Goal: Task Accomplishment & Management: Complete application form

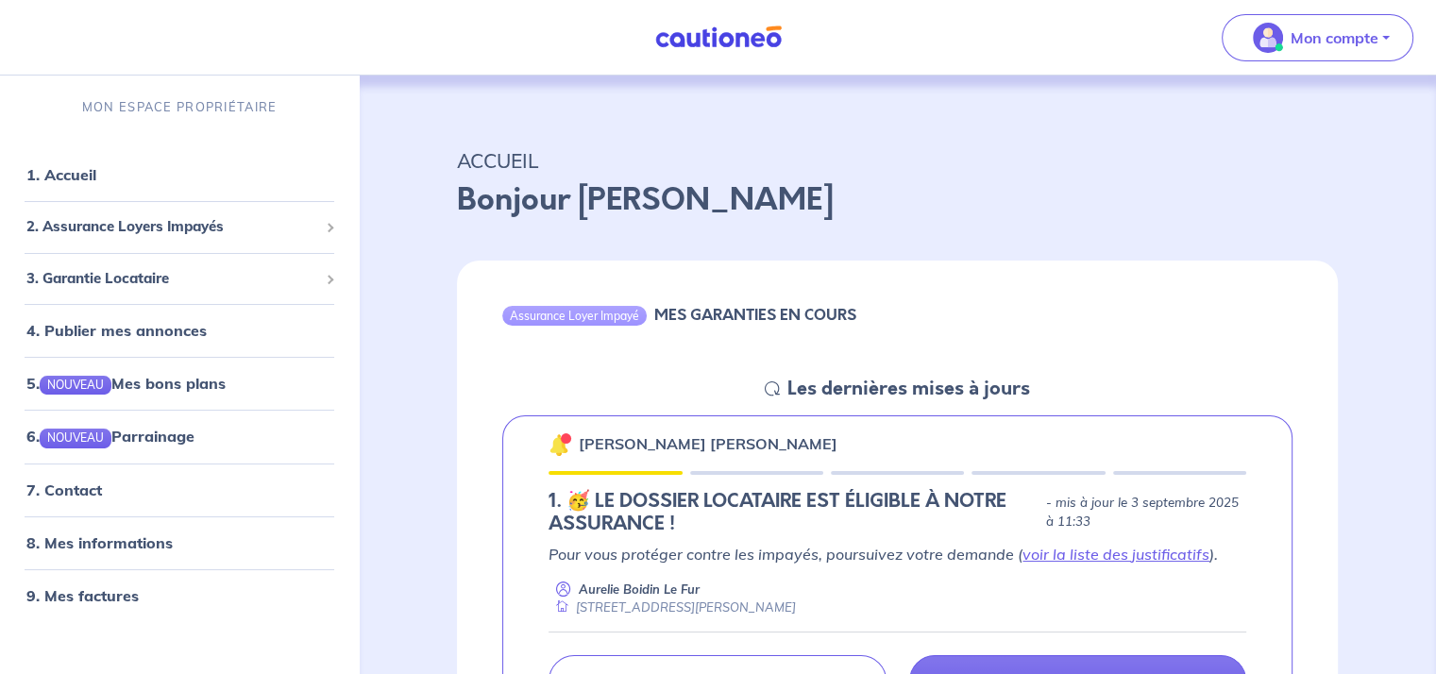
scroll to position [189, 0]
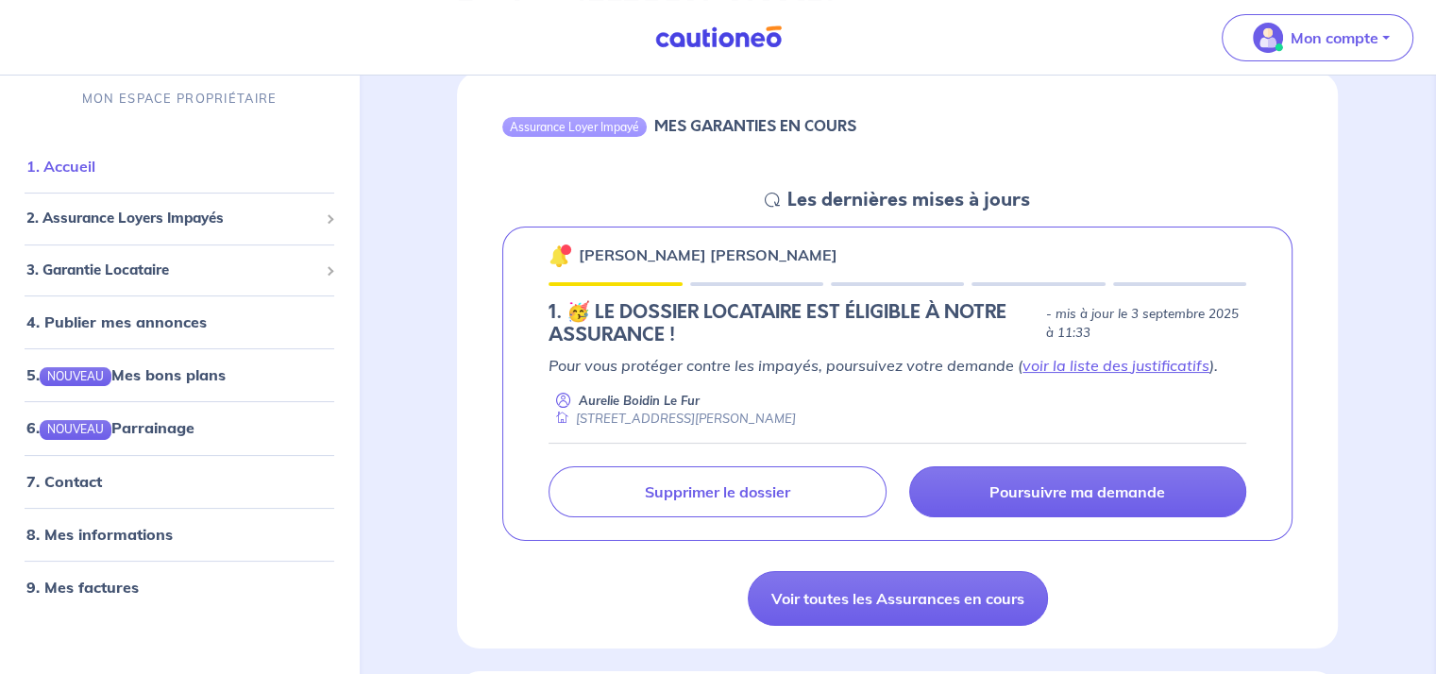
click at [93, 169] on link "1. Accueil" at bounding box center [60, 167] width 69 height 19
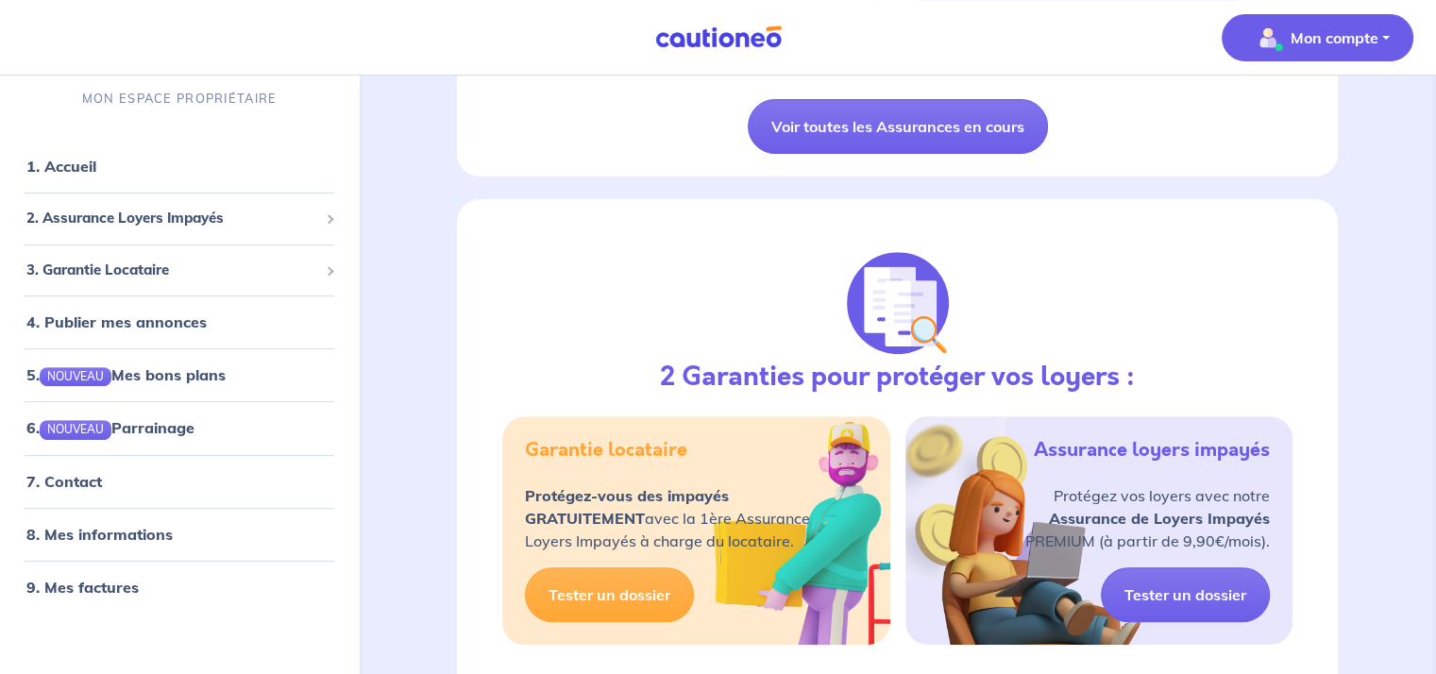
scroll to position [566, 0]
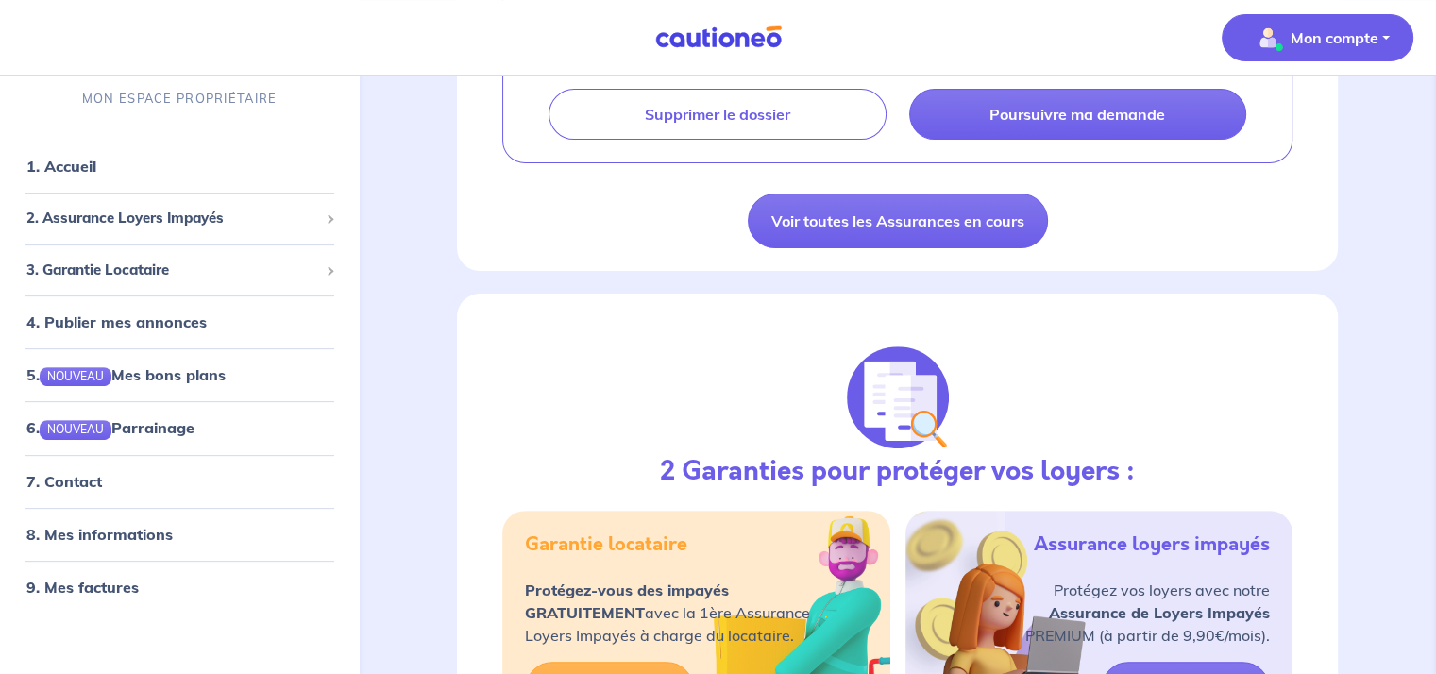
click at [1297, 44] on p "Mon compte" at bounding box center [1335, 37] width 88 height 23
click at [1280, 114] on link "Mes informations" at bounding box center [1299, 117] width 152 height 30
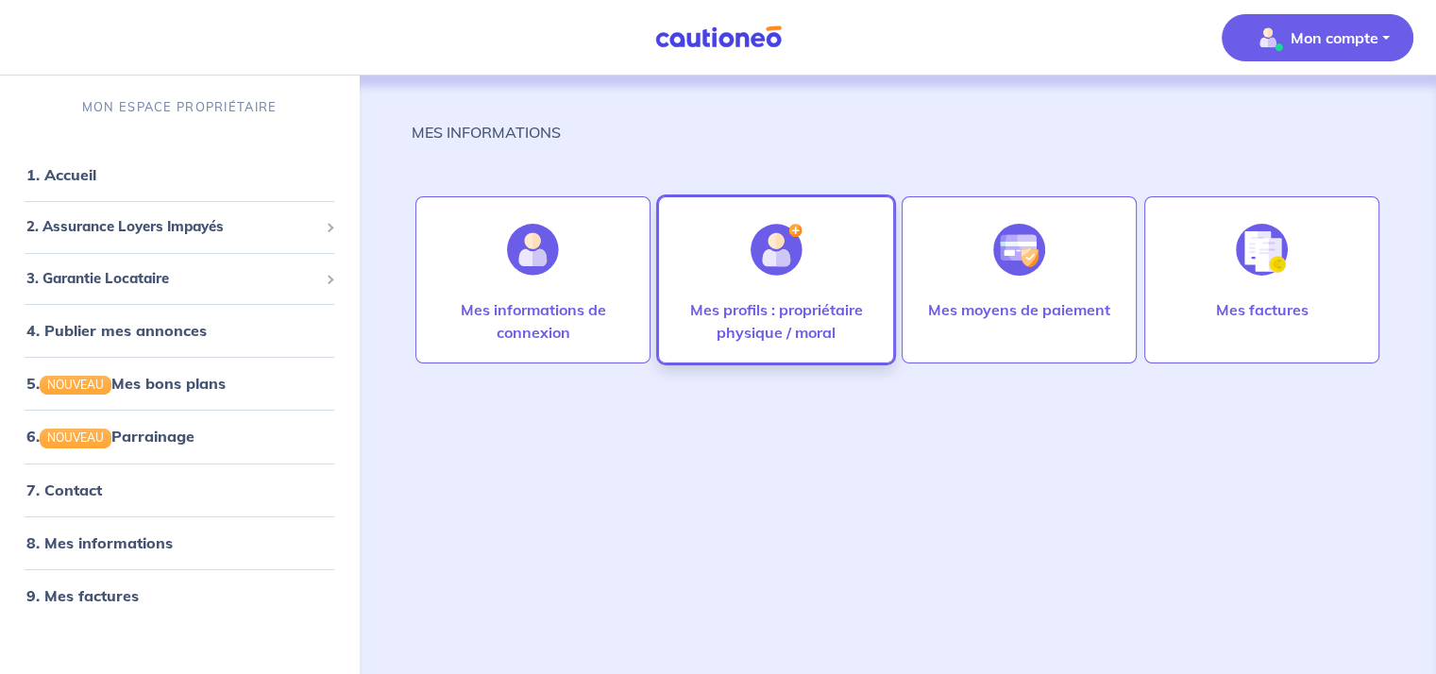
click at [768, 301] on p "Mes profils : propriétaire physique / moral" at bounding box center [775, 320] width 195 height 45
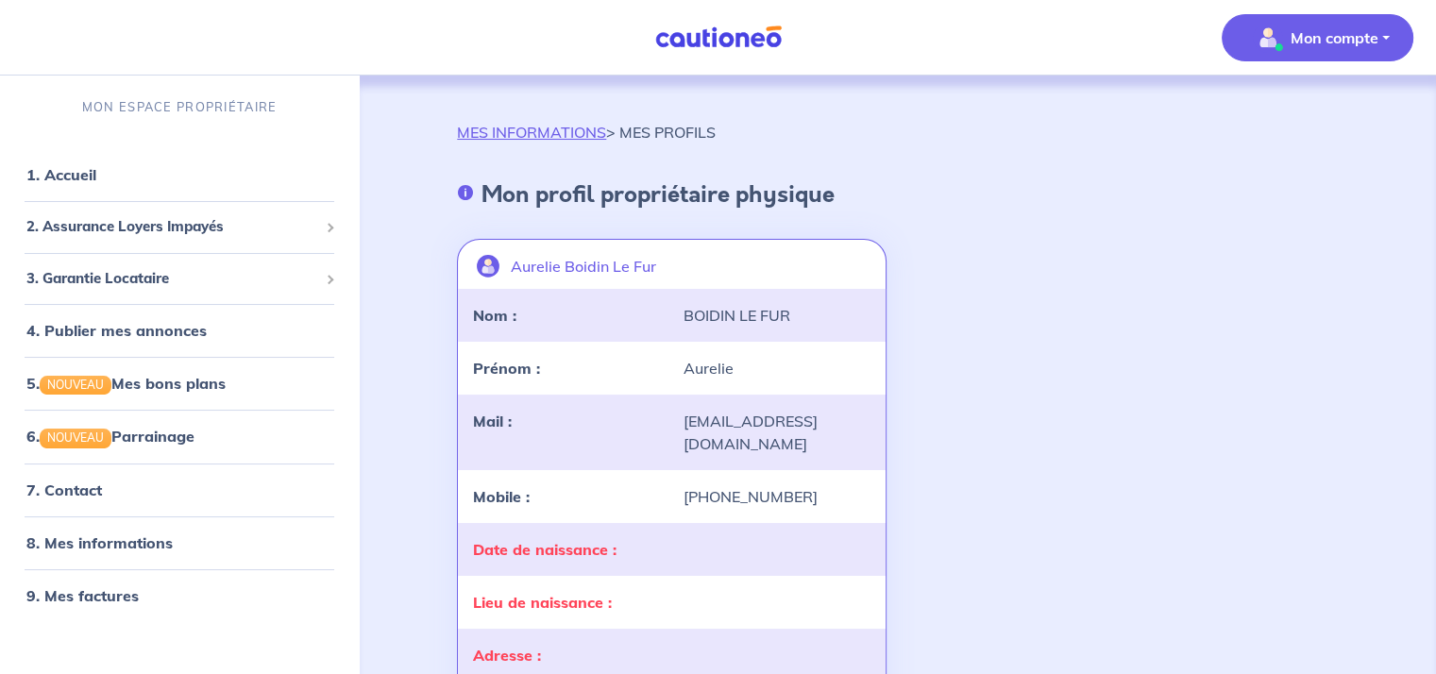
click at [736, 312] on div "BOIDIN LE FUR" at bounding box center [776, 315] width 210 height 23
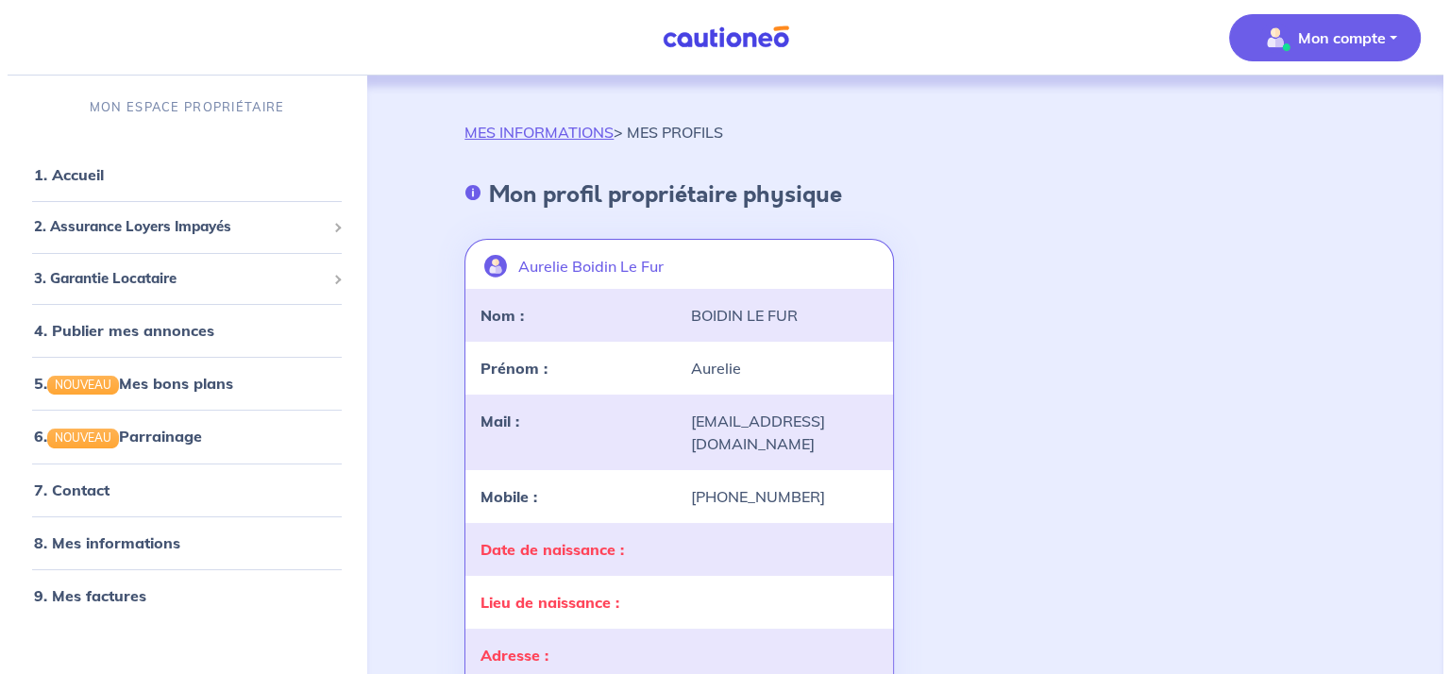
scroll to position [283, 0]
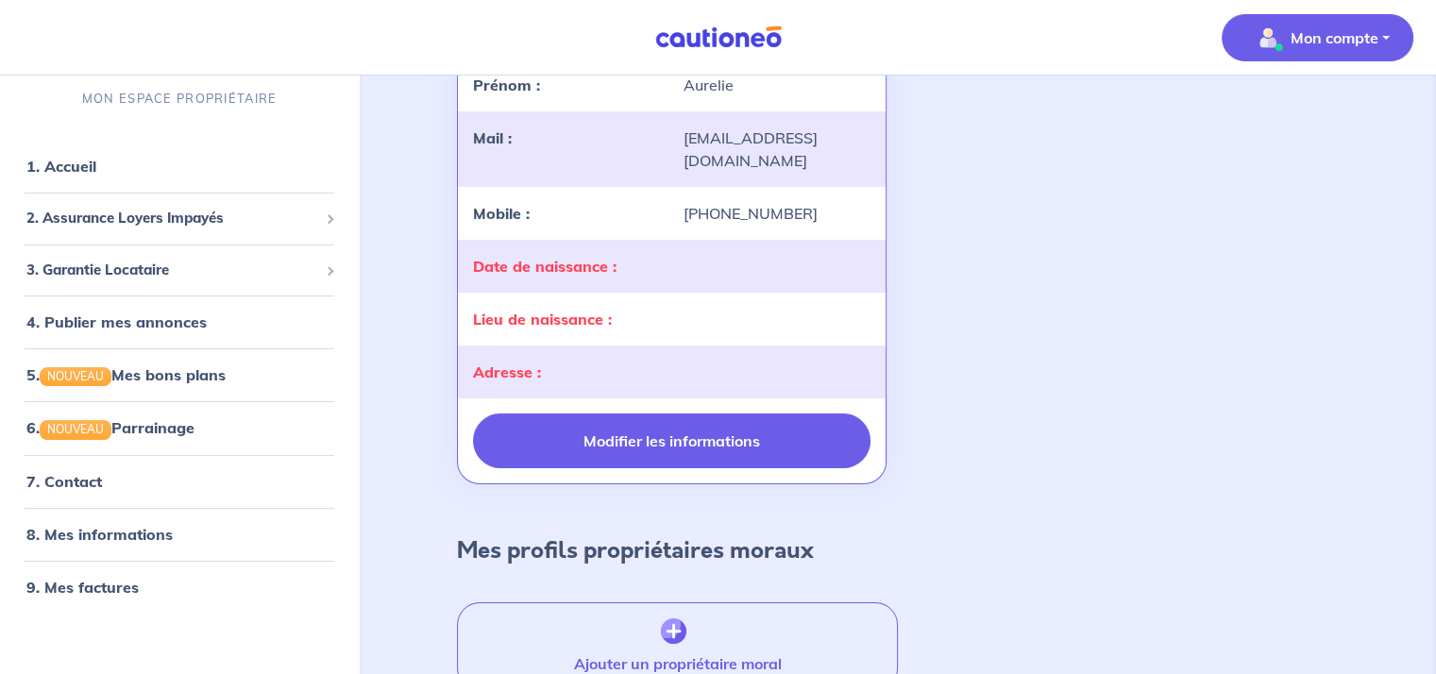
click at [717, 445] on button "Modifier les informations" at bounding box center [671, 440] width 396 height 55
select select "FR"
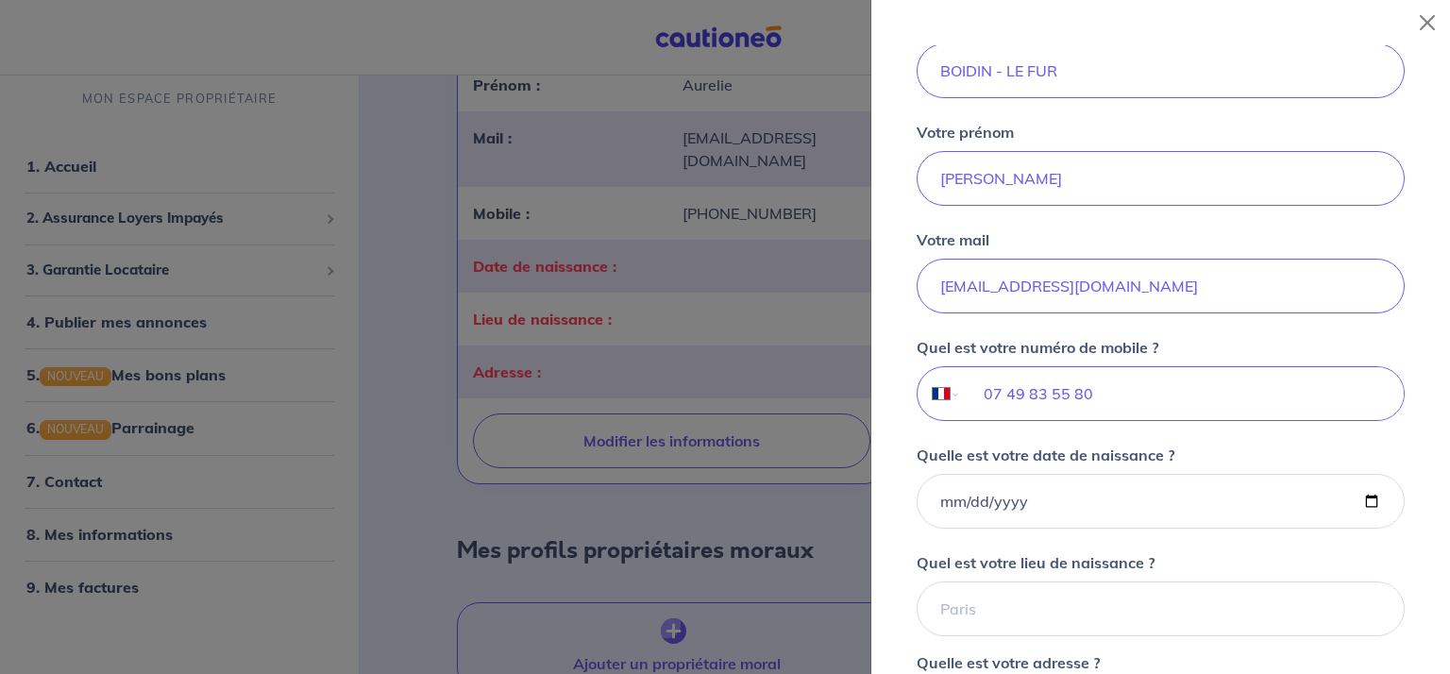
scroll to position [47, 0]
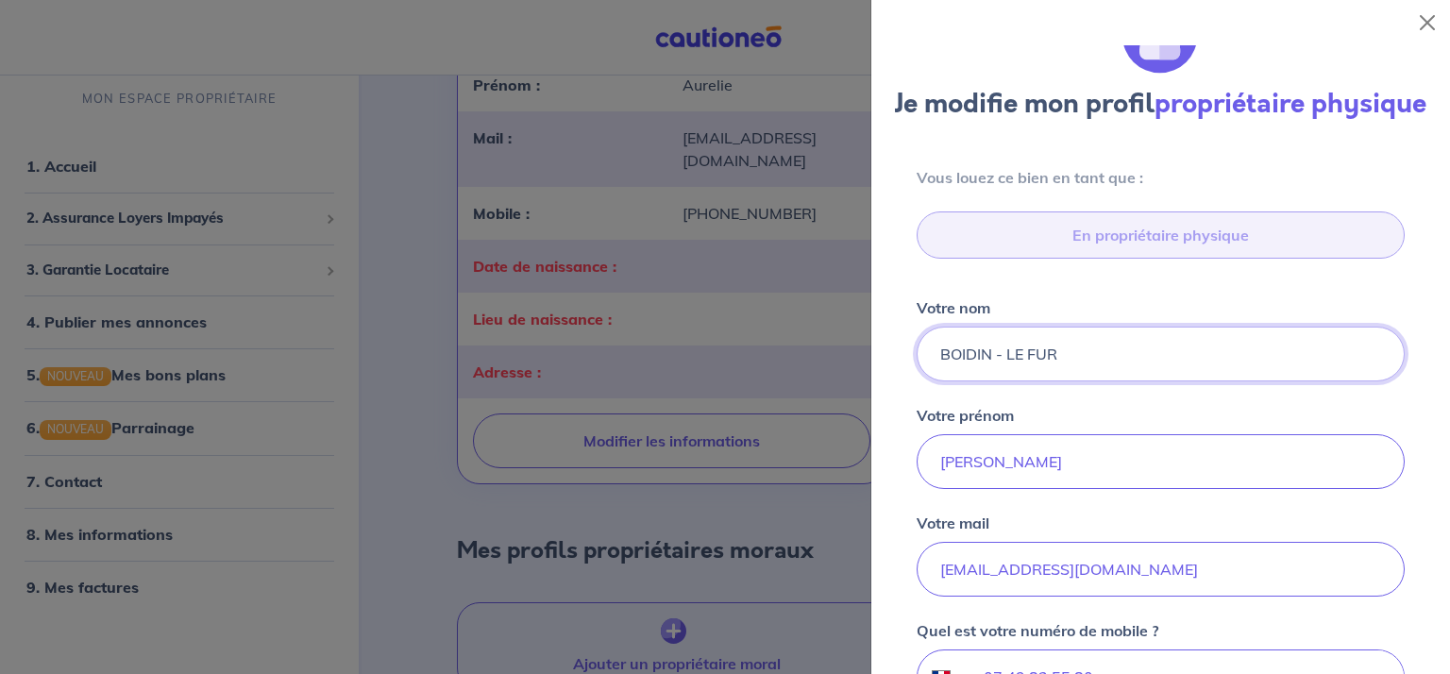
drag, startPoint x: 1087, startPoint y: 403, endPoint x: 915, endPoint y: 391, distance: 172.3
click at [915, 391] on div "Vous louez [PERSON_NAME] en [PERSON_NAME] que : En propriétaire physique Votre …" at bounding box center [1160, 622] width 533 height 912
type input "CROQUETTE"
type input "[PERSON_NAME]"
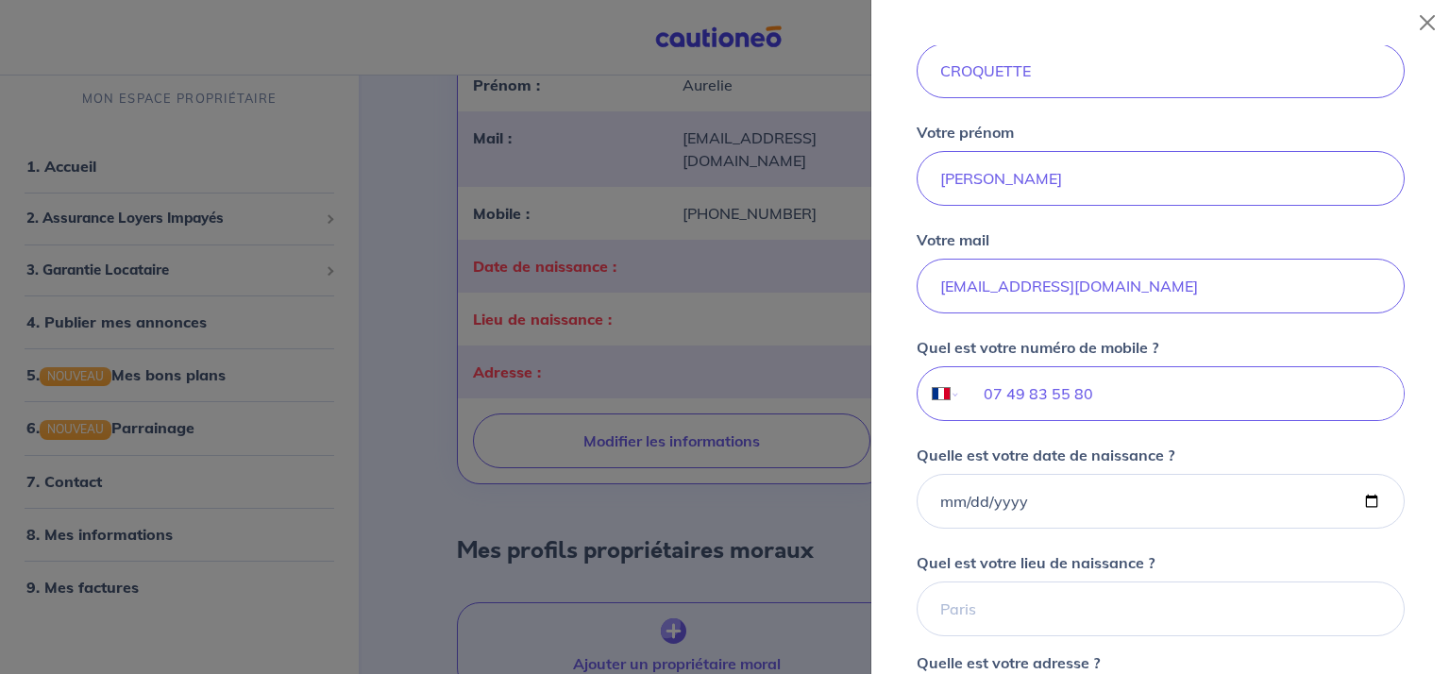
scroll to position [519, 0]
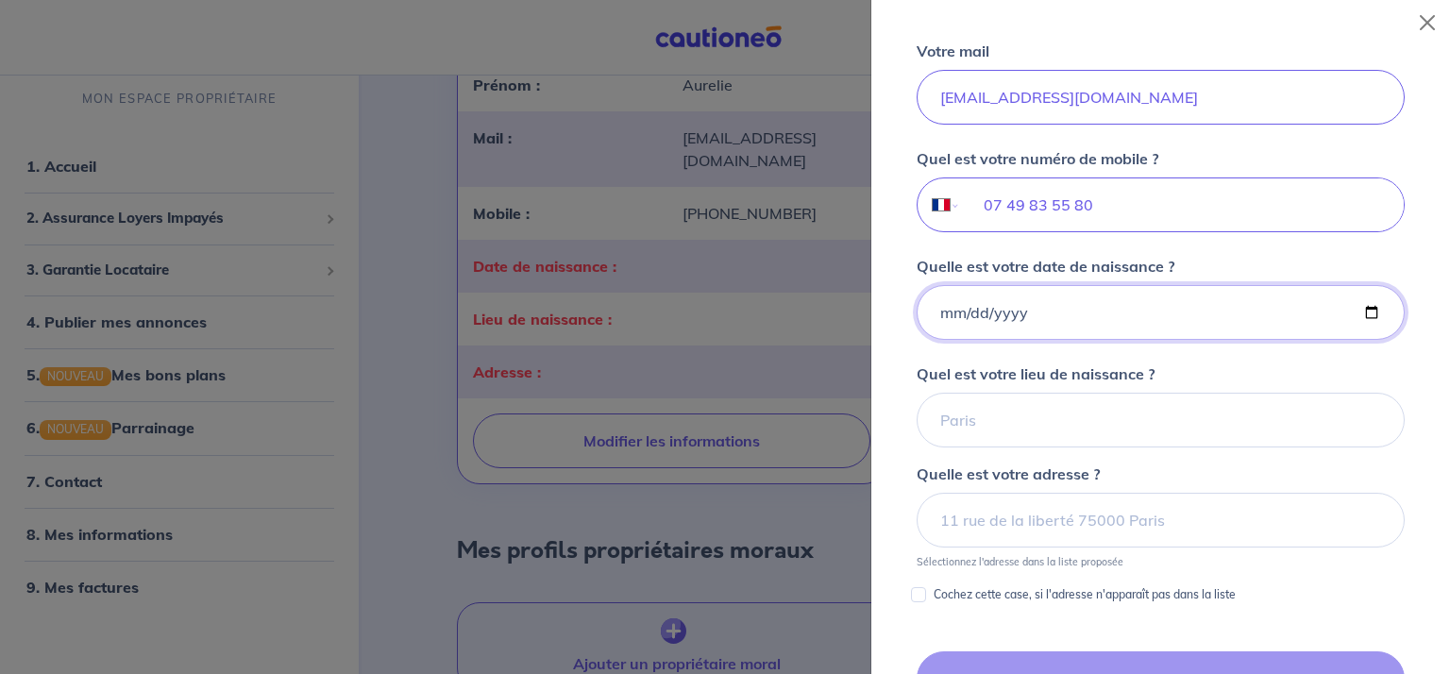
click at [1105, 340] on input "Quelle est votre date de naissance ?" at bounding box center [1161, 312] width 488 height 55
type input "[DATE]"
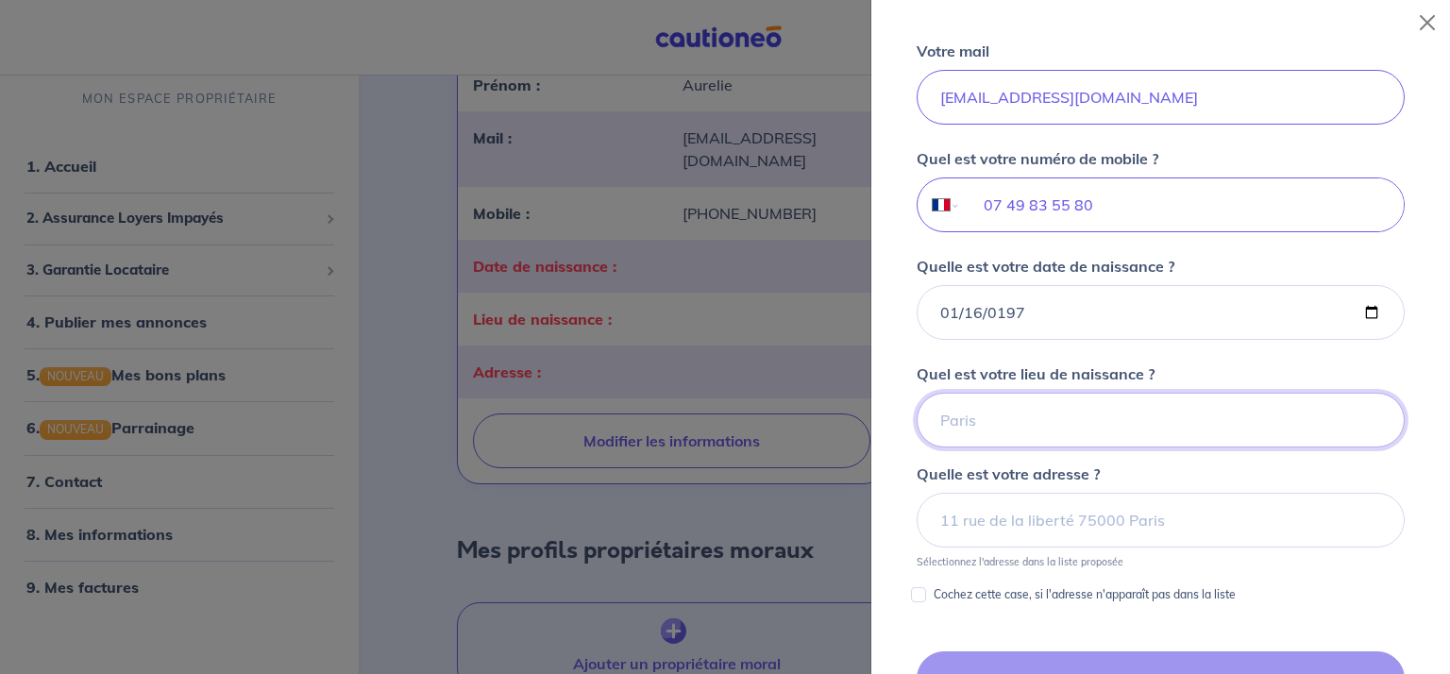
click at [1008, 447] on input "Quel est votre lieu de naissance ?" at bounding box center [1161, 420] width 488 height 55
type input "FERRIERE LA GRANDE"
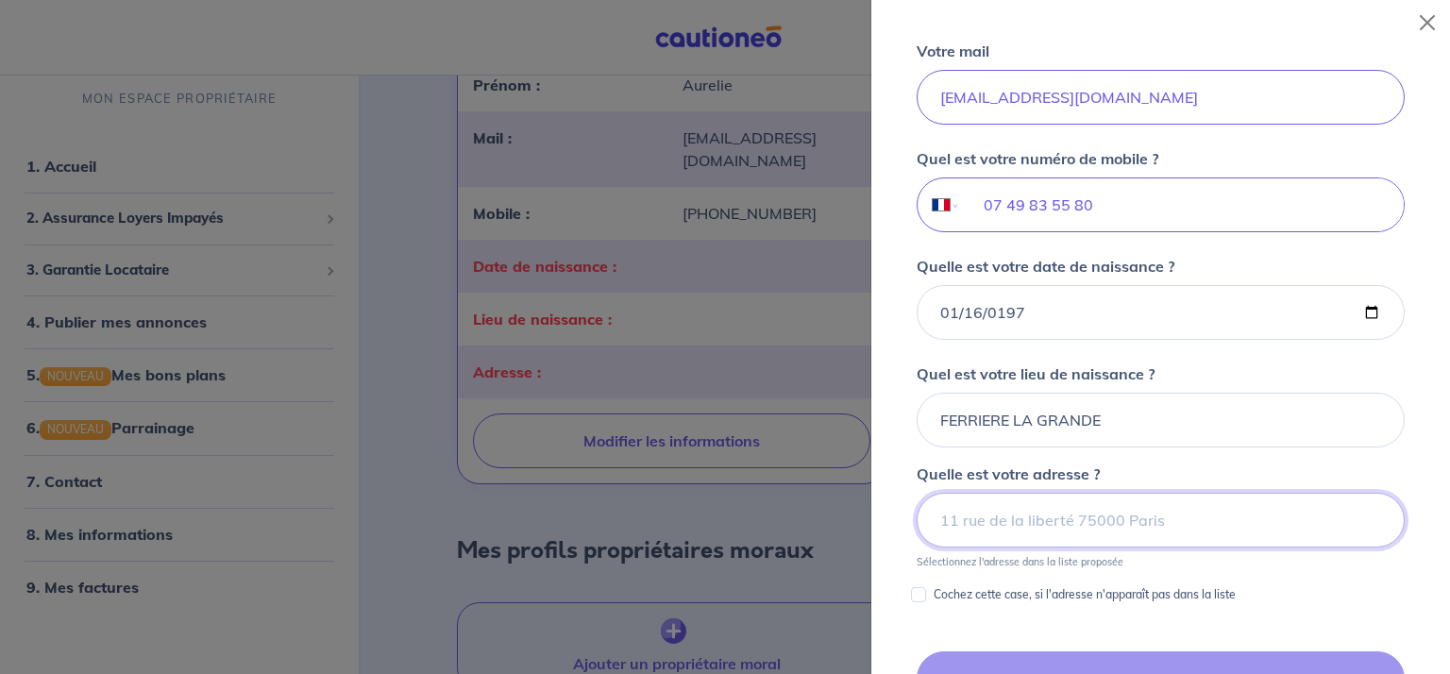
click at [1063, 548] on input at bounding box center [1161, 520] width 488 height 55
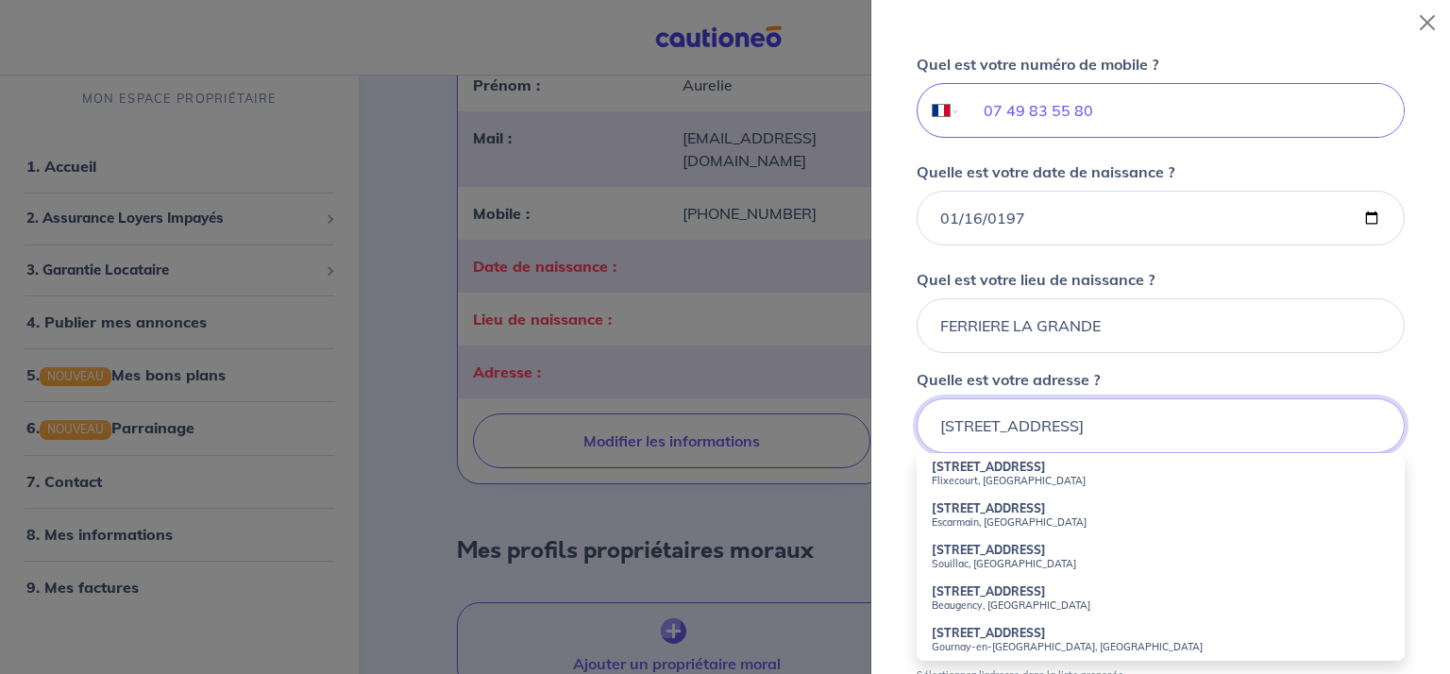
scroll to position [708, 0]
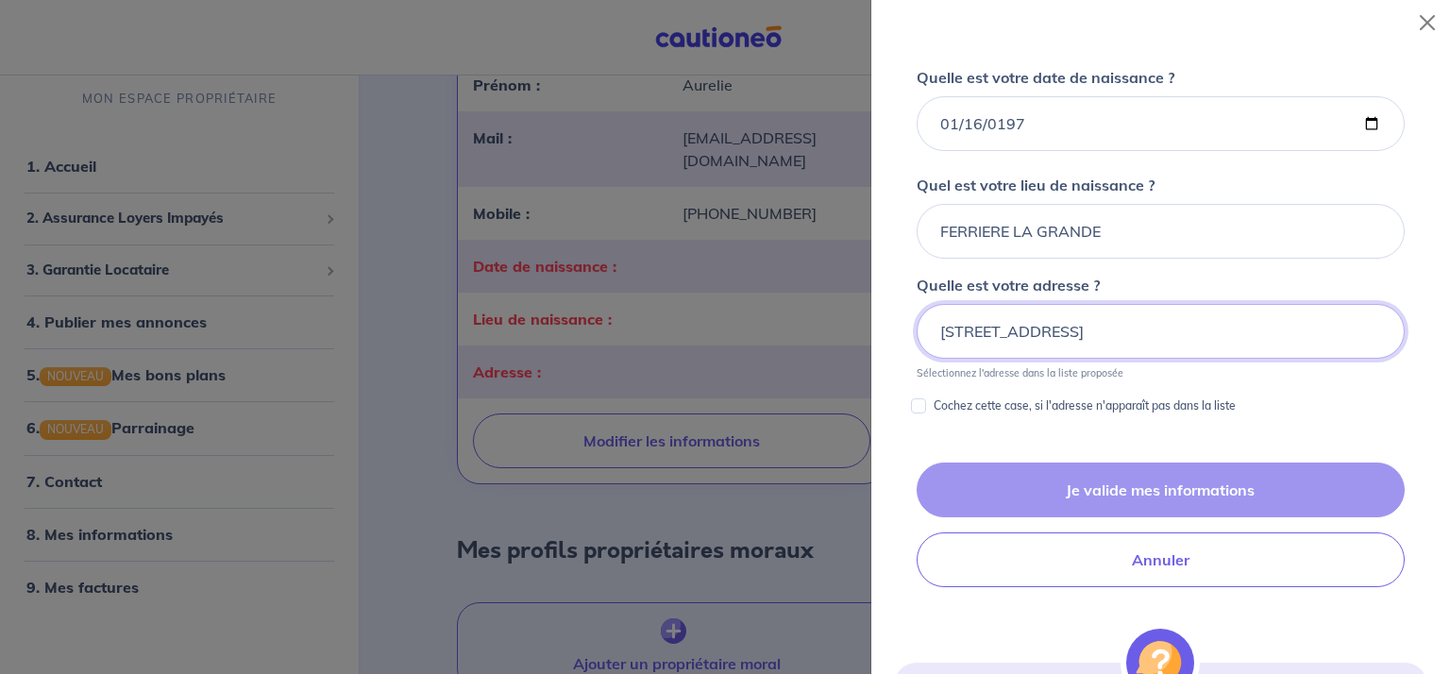
click at [1039, 354] on input "[STREET_ADDRESS]" at bounding box center [1161, 331] width 488 height 55
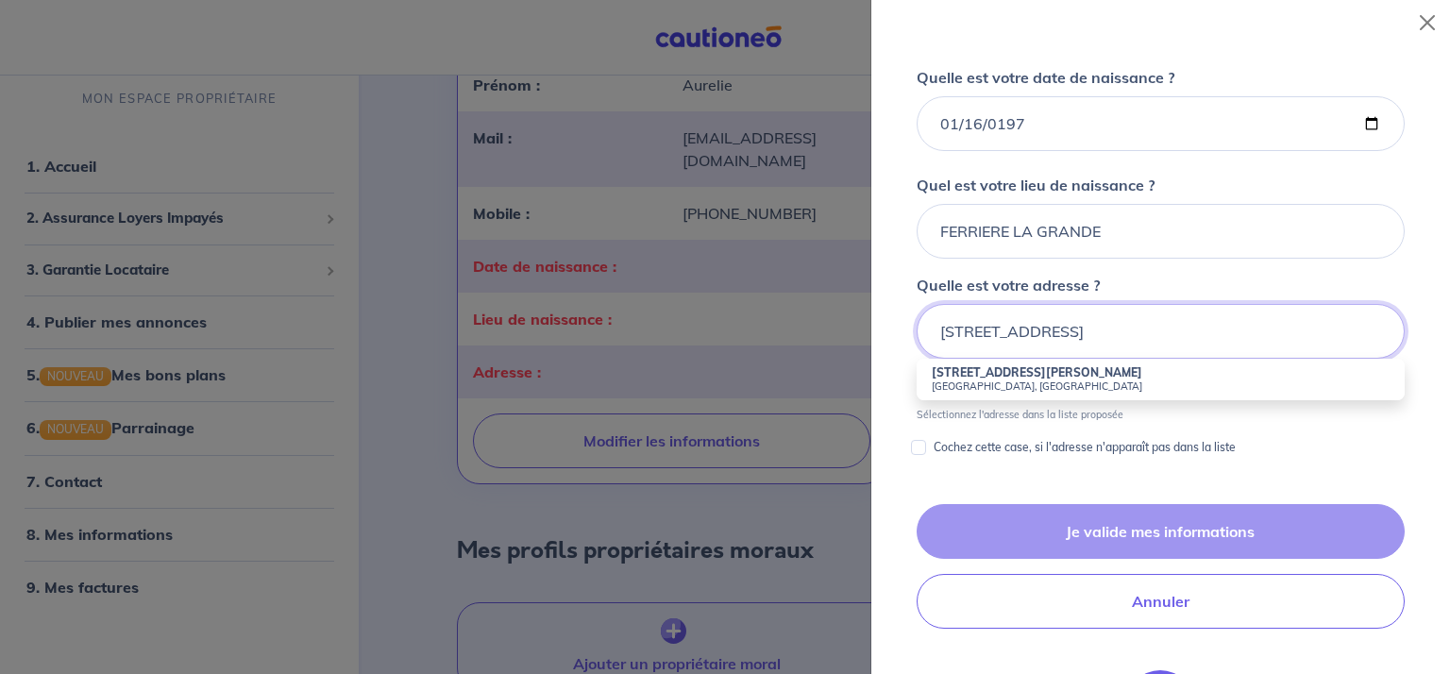
type input "[STREET_ADDRESS]"
click at [921, 455] on input "Cochez cette case, si l'adresse n'apparaît pas dans la liste" at bounding box center [918, 447] width 15 height 15
checkbox input "true"
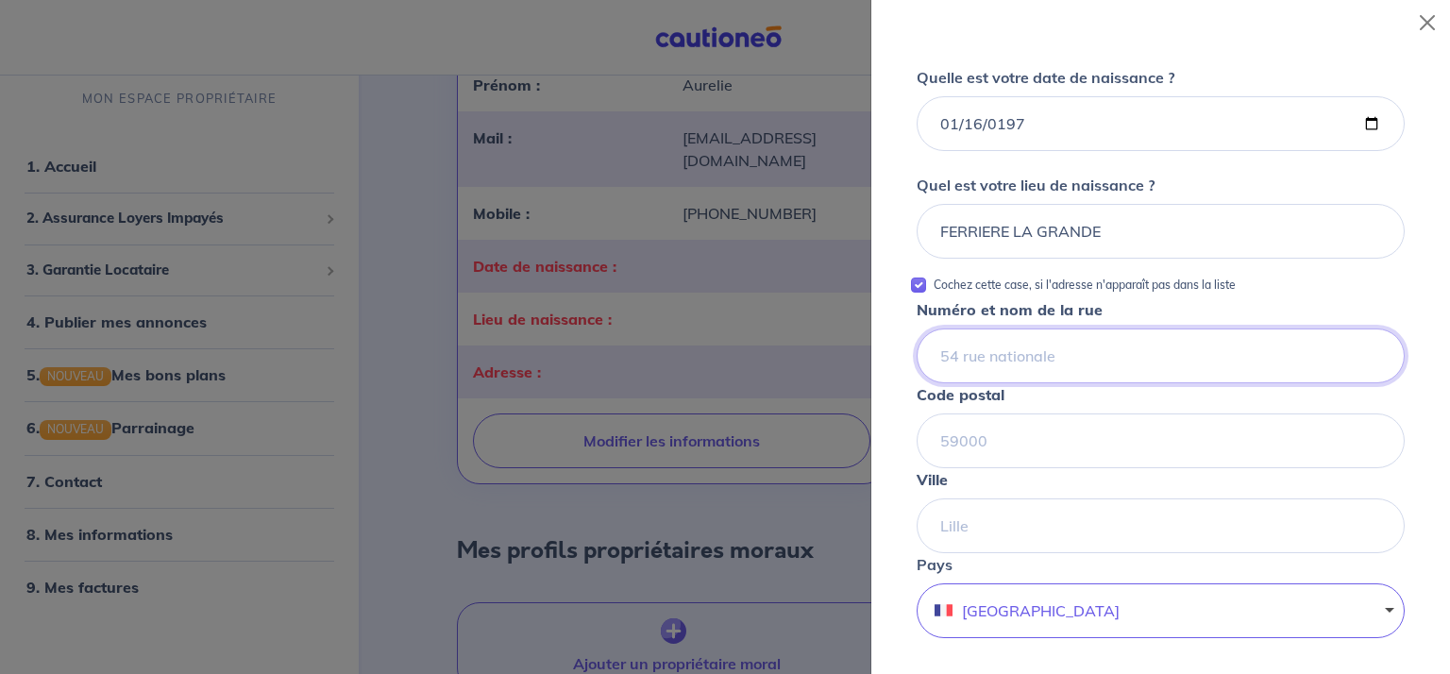
click at [1043, 383] on input "Numéro et nom de la rue" at bounding box center [1161, 356] width 488 height 55
type input "[STREET_ADDRESS]"
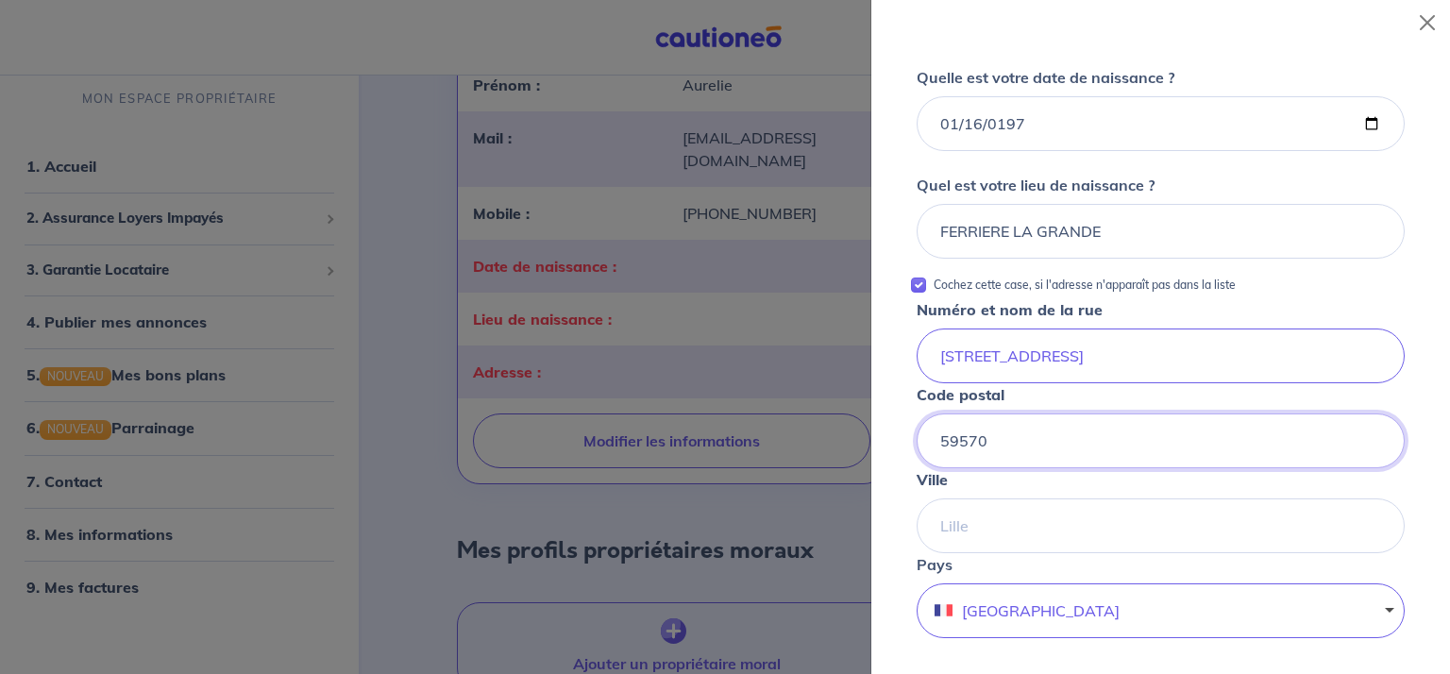
type input "59570"
click at [1021, 553] on input "Ville" at bounding box center [1161, 525] width 488 height 55
type input "BETTRECHIES"
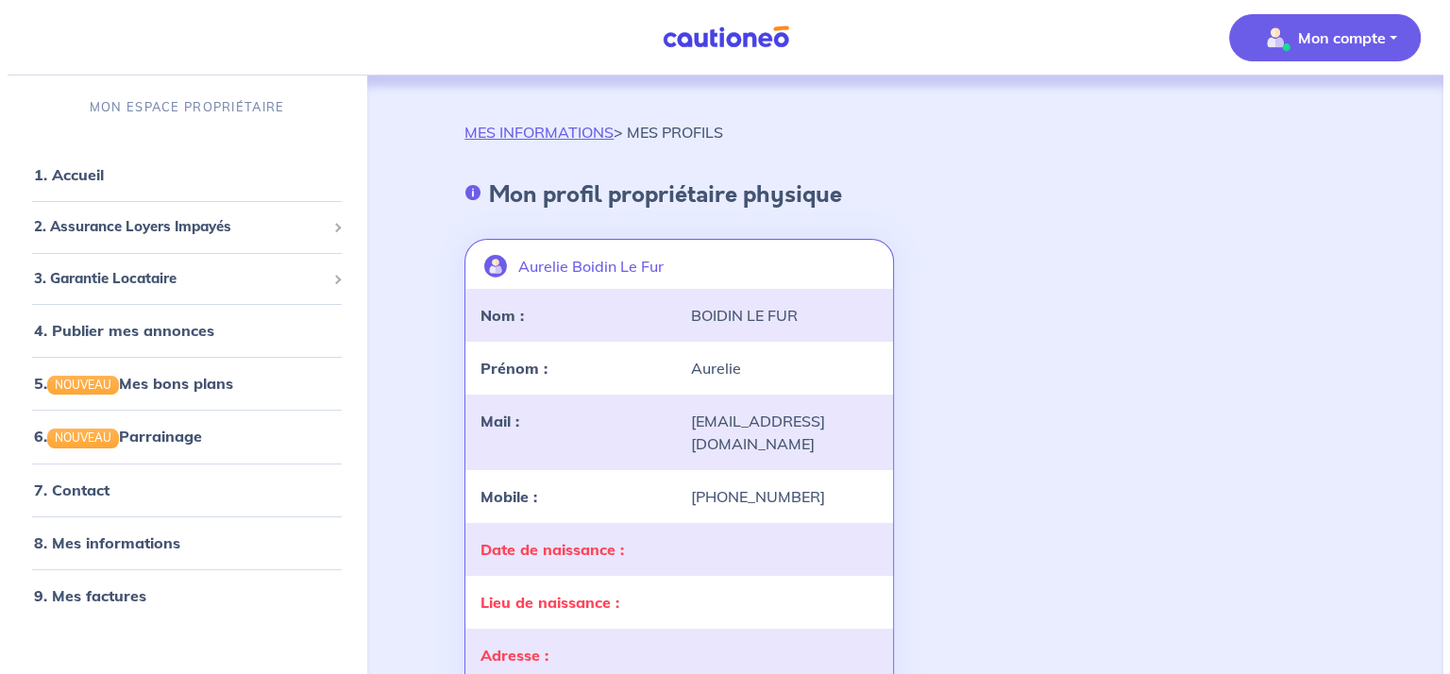
scroll to position [283, 0]
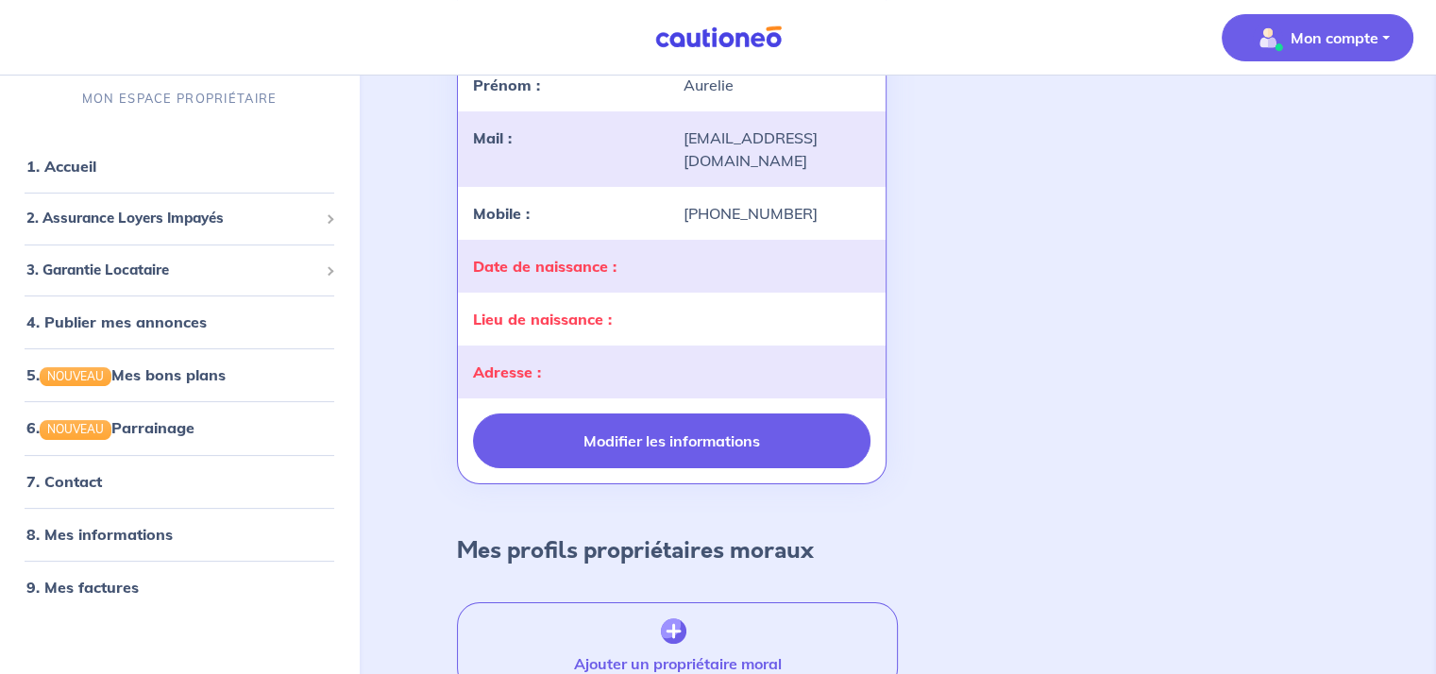
click at [751, 448] on button "Modifier les informations" at bounding box center [671, 440] width 396 height 55
select select "FR"
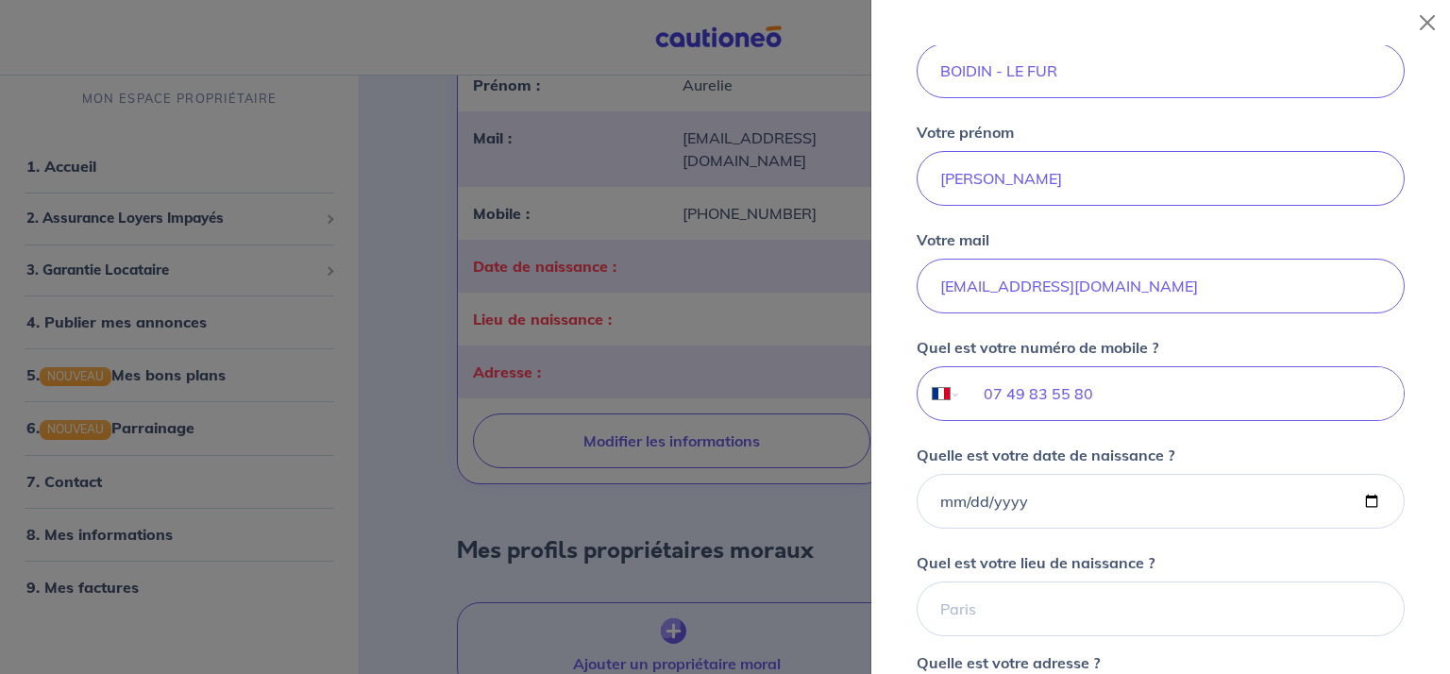
scroll to position [47, 0]
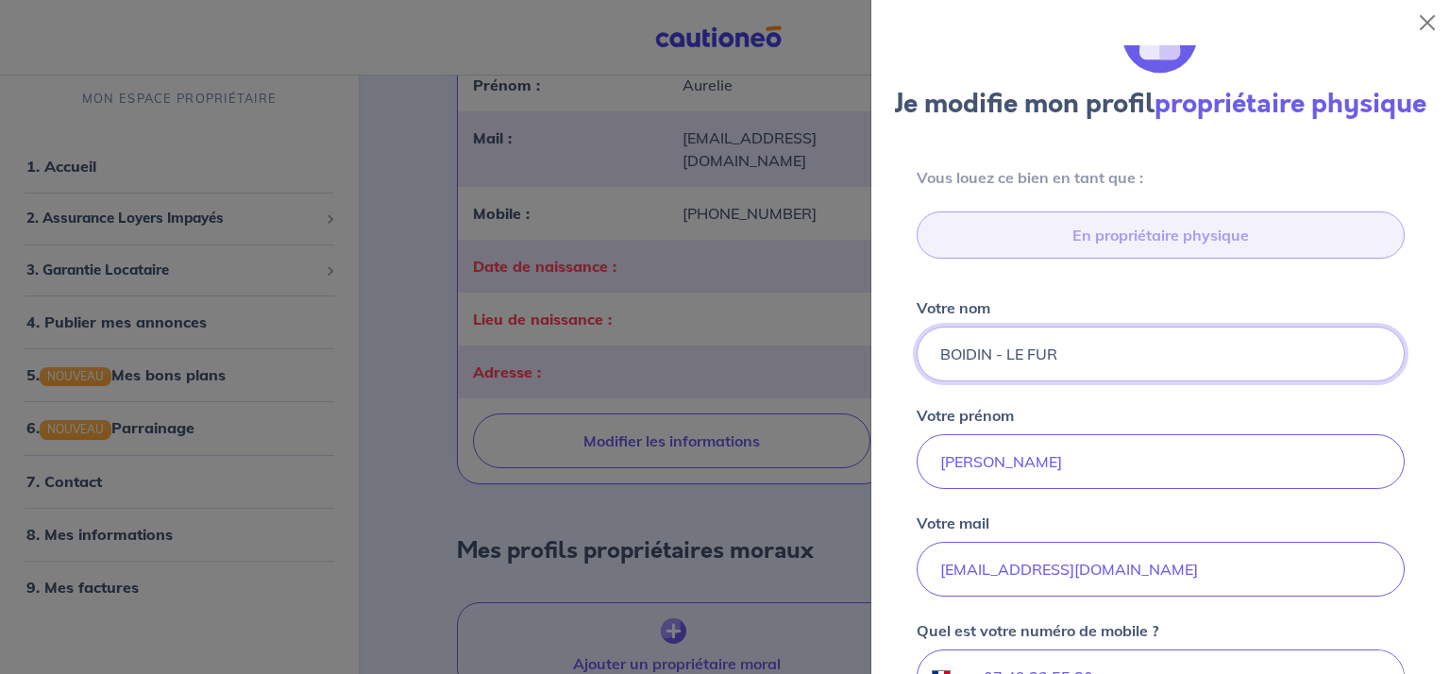
drag, startPoint x: 1110, startPoint y: 379, endPoint x: 925, endPoint y: 380, distance: 185.0
click at [925, 380] on input "BOIDIN - LE FUR" at bounding box center [1161, 354] width 488 height 55
type input "CROQUETTE"
type input "[PERSON_NAME]"
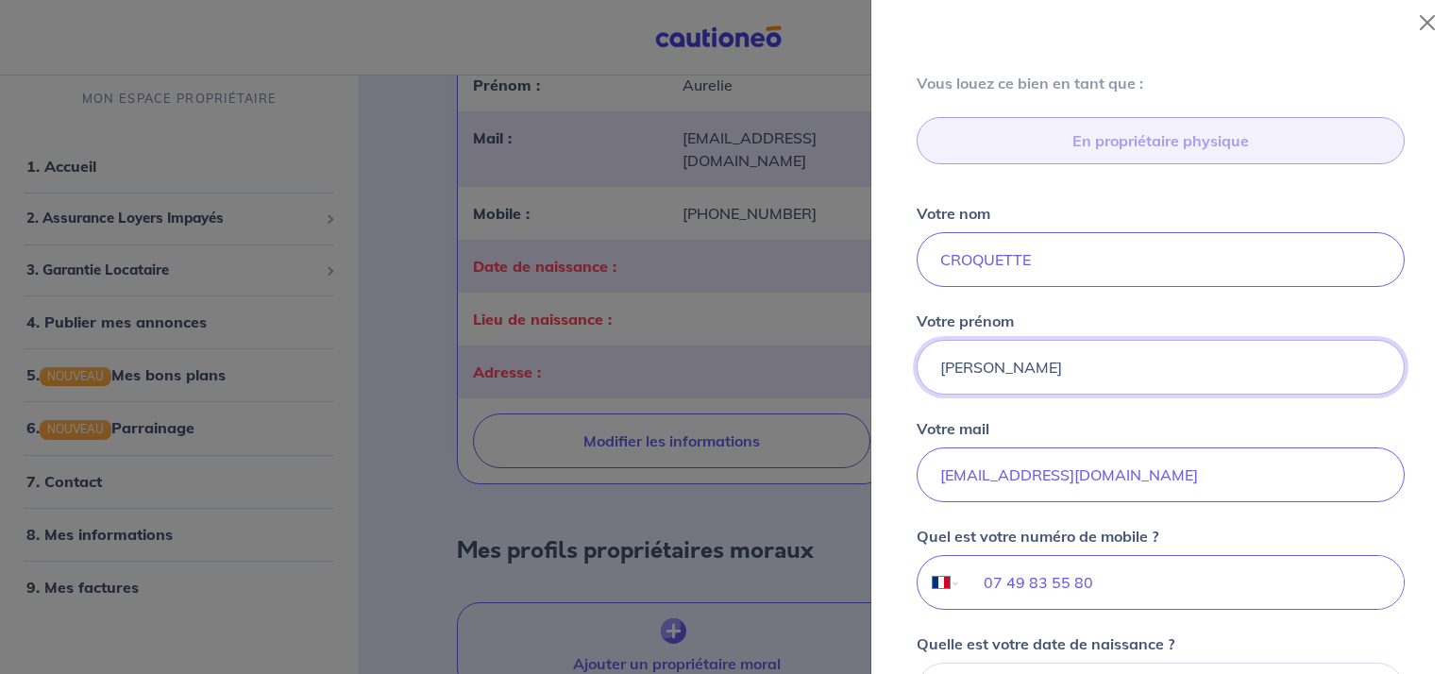
scroll to position [330, 0]
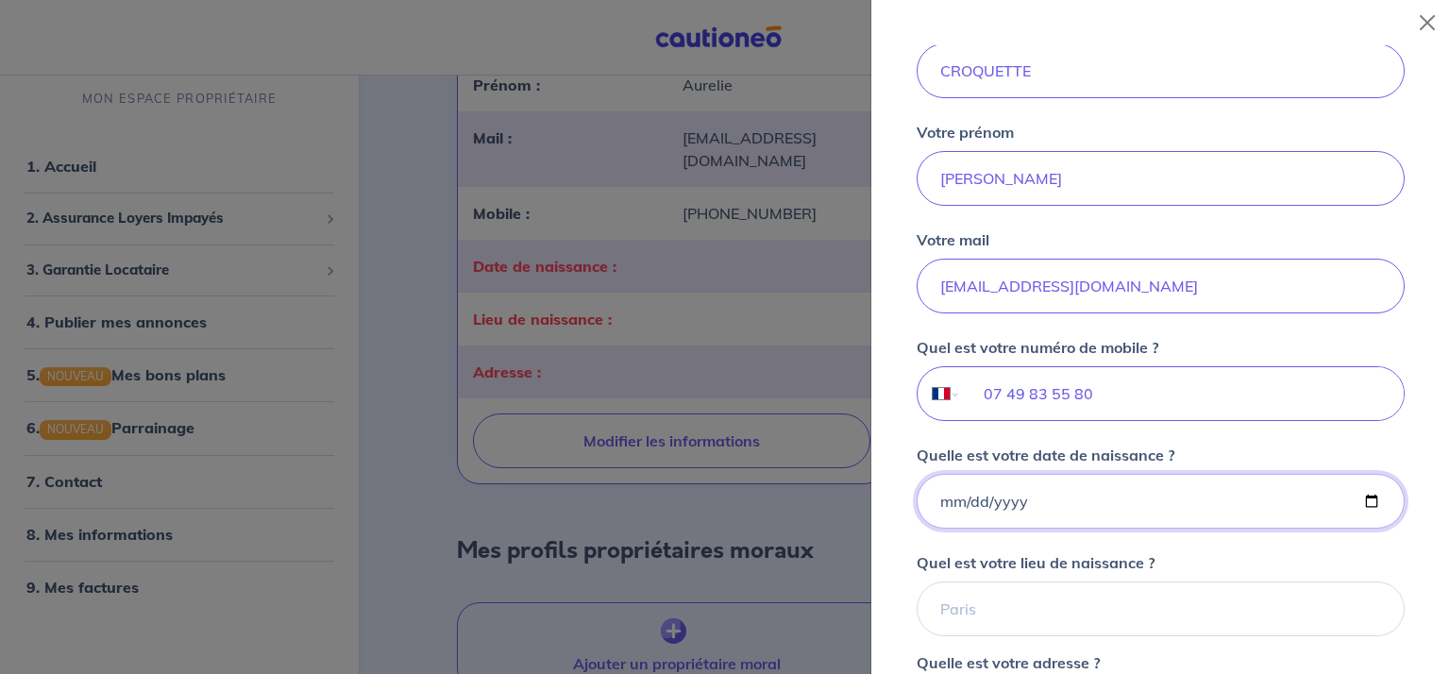
click at [1088, 529] on input "Quelle est votre date de naissance ?" at bounding box center [1161, 501] width 488 height 55
type input "[DATE]"
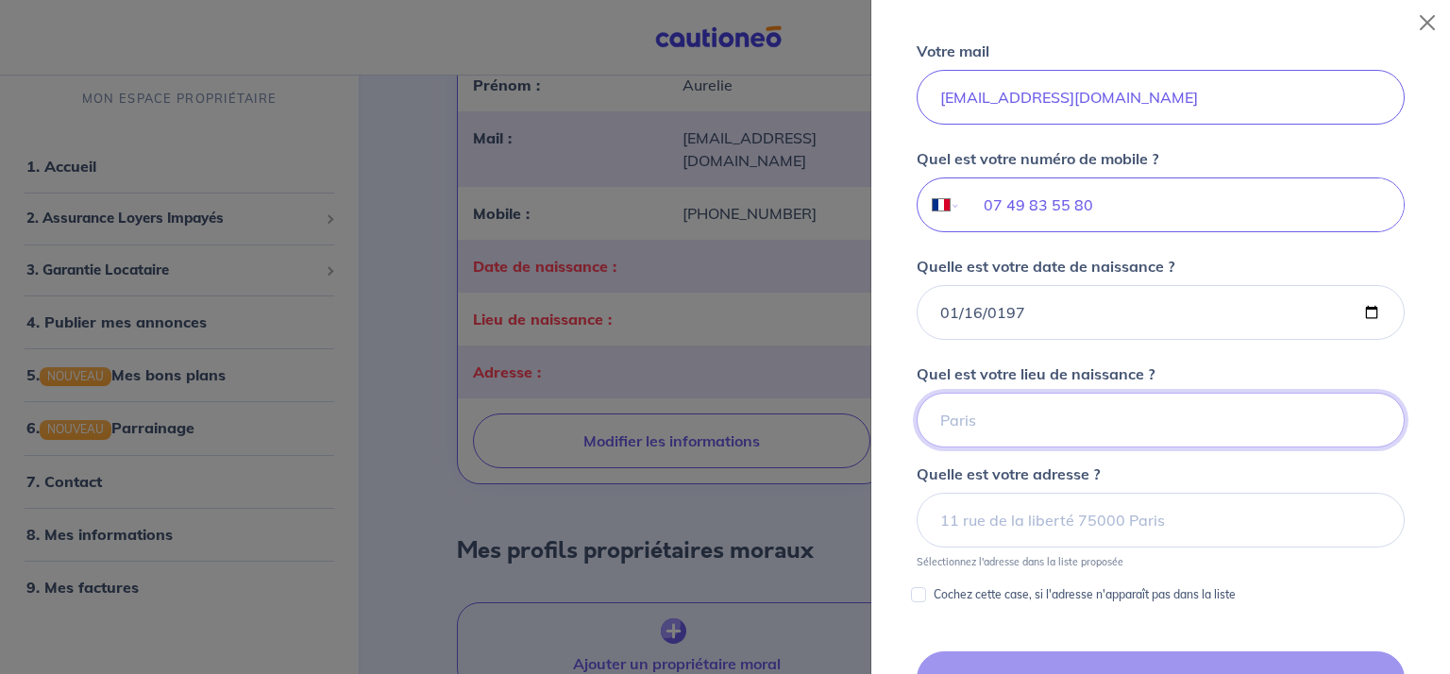
click at [973, 444] on input "Quel est votre lieu de naissance ?" at bounding box center [1161, 420] width 488 height 55
type input "FERRIERE LA GRANDE"
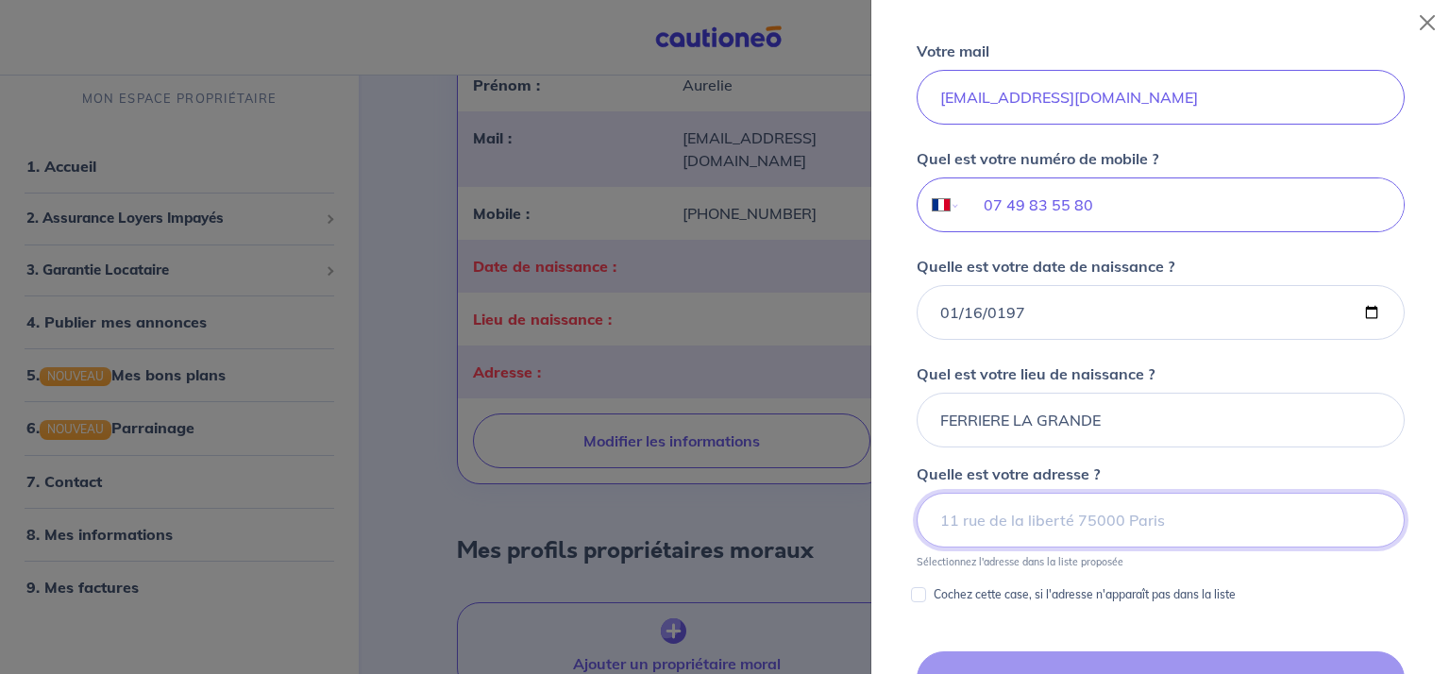
click at [1036, 536] on input at bounding box center [1161, 520] width 488 height 55
click at [972, 606] on p "Cochez cette case, si l'adresse n'apparaît pas dans la liste" at bounding box center [1085, 594] width 302 height 23
click at [926, 602] on input "Cochez cette case, si l'adresse n'apparaît pas dans la liste" at bounding box center [918, 594] width 15 height 15
checkbox input "true"
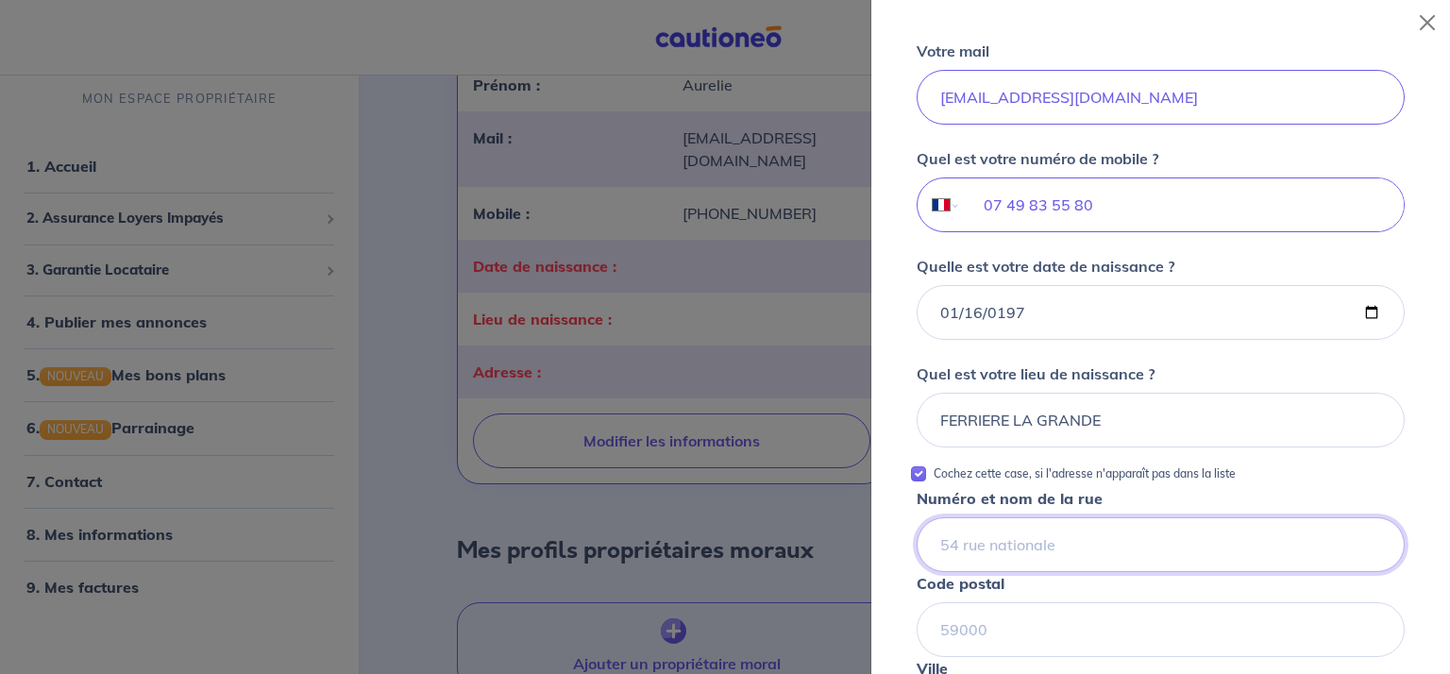
click at [1050, 565] on input "Numéro et nom de la rue" at bounding box center [1161, 544] width 488 height 55
type input "[STREET_ADDRESS]"
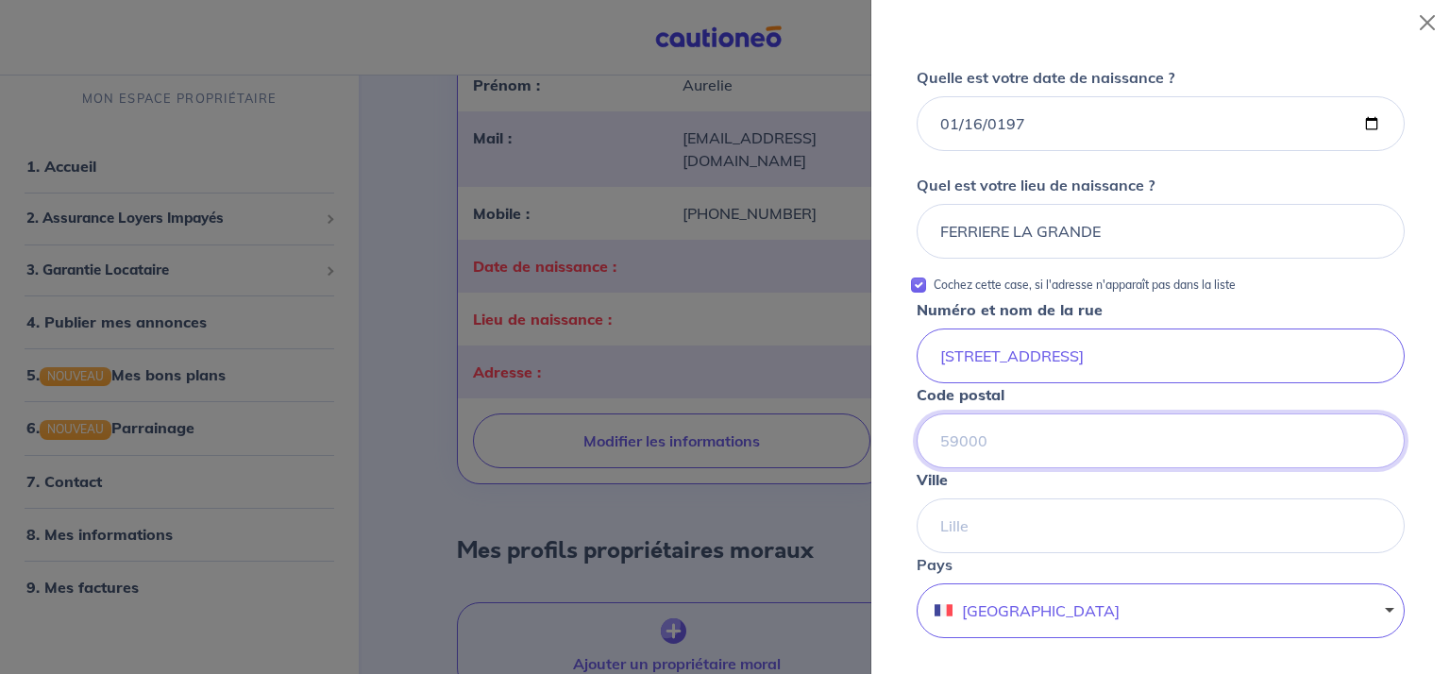
click at [1033, 468] on input "Code postal" at bounding box center [1161, 440] width 488 height 55
type input "59570"
click at [1031, 548] on input "Ville" at bounding box center [1161, 525] width 488 height 55
type input "BETTRECHIES"
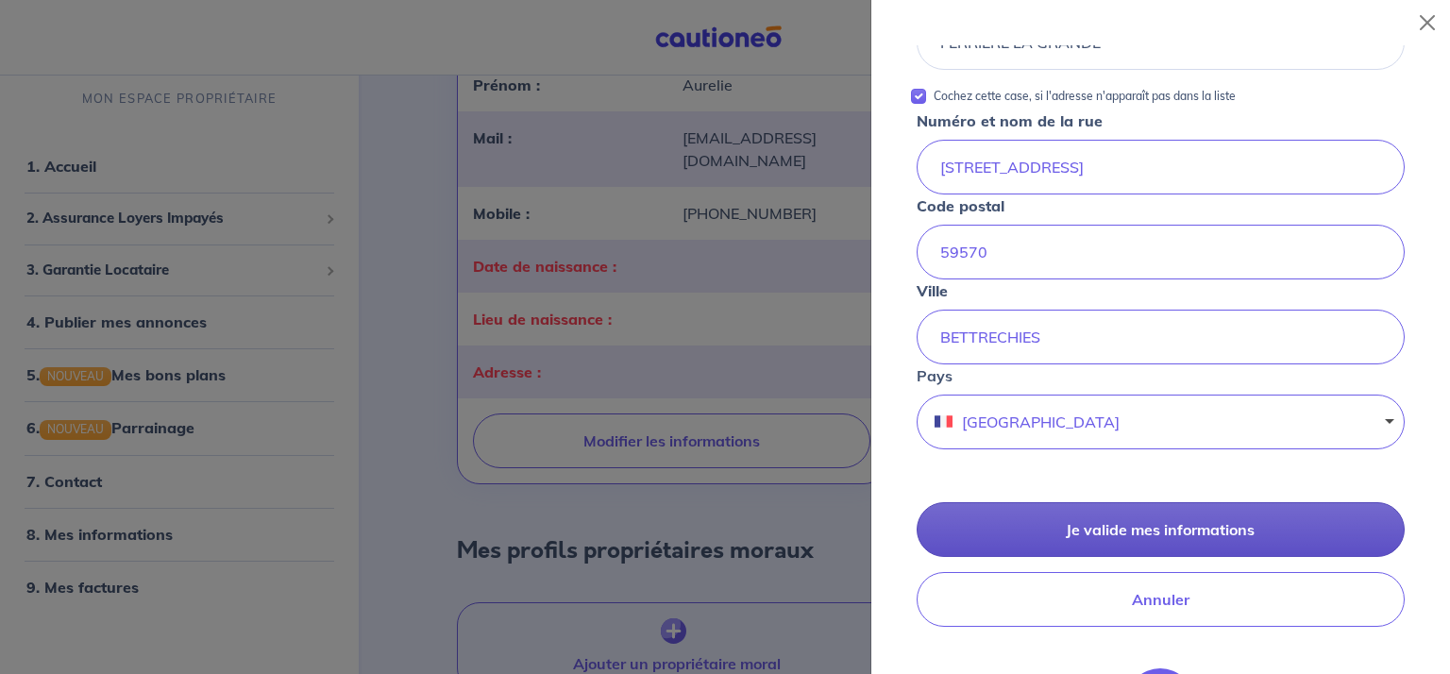
click at [1134, 553] on button "Je valide mes informations" at bounding box center [1161, 529] width 488 height 55
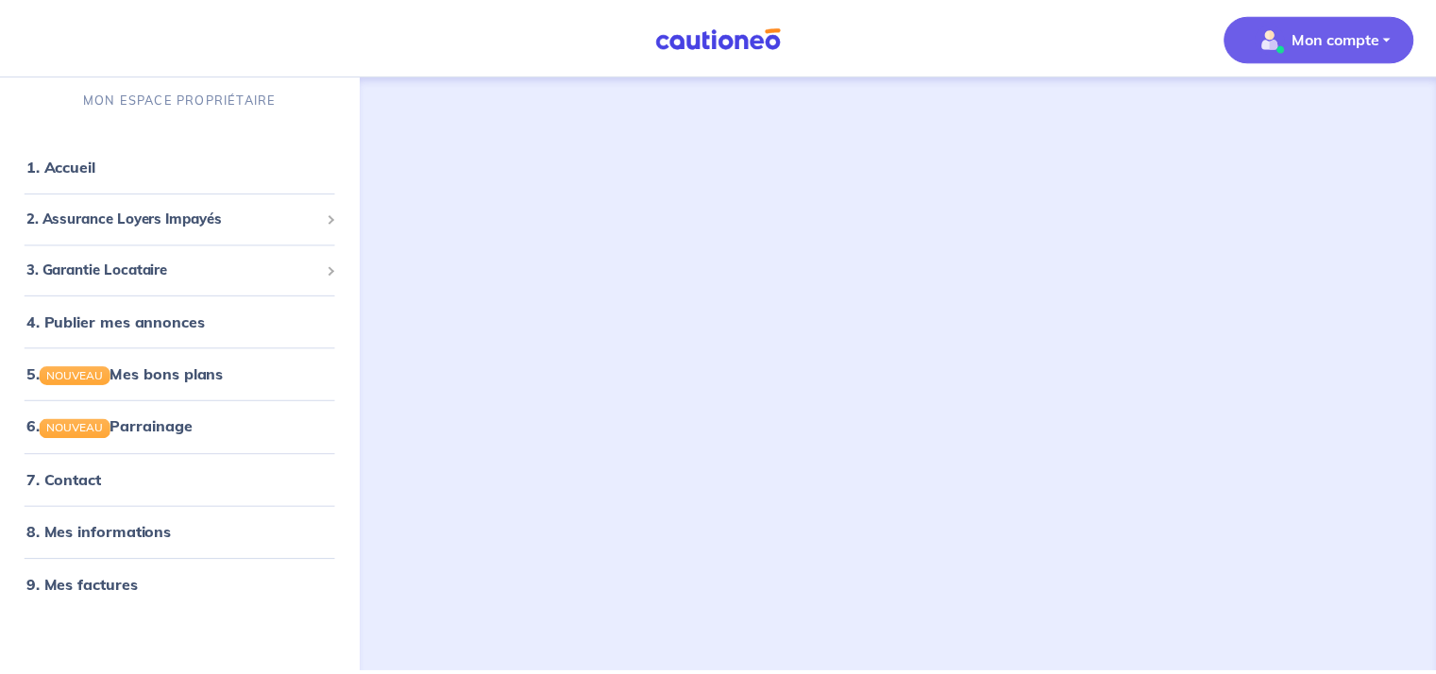
scroll to position [8, 0]
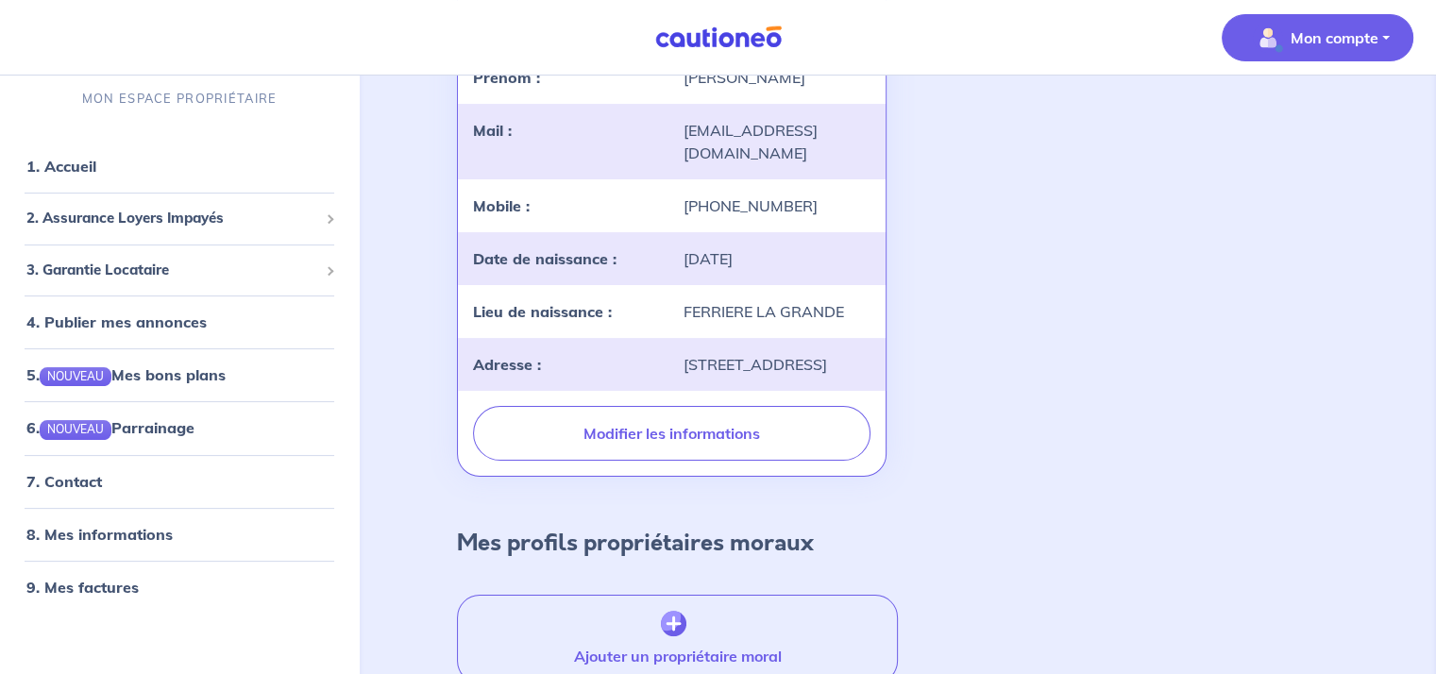
scroll to position [412, 0]
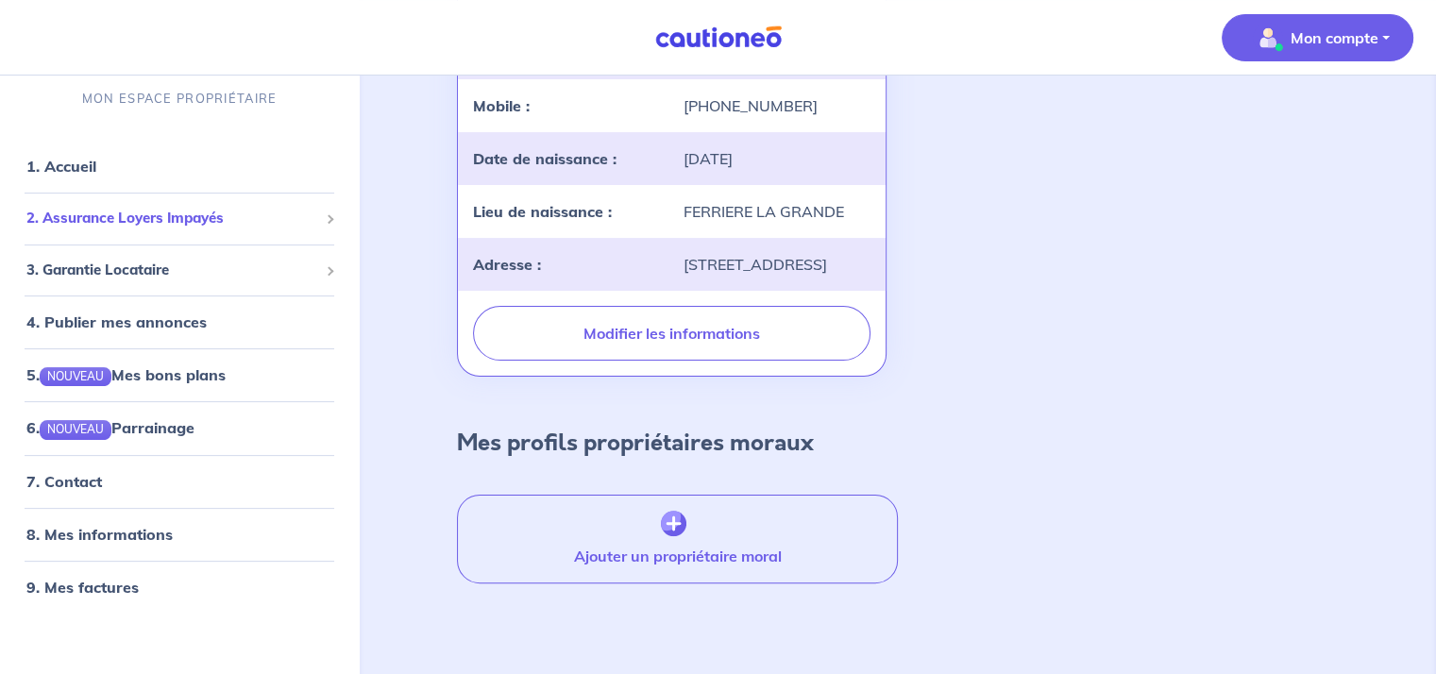
click at [110, 222] on span "2. Assurance Loyers Impayés" at bounding box center [172, 219] width 292 height 22
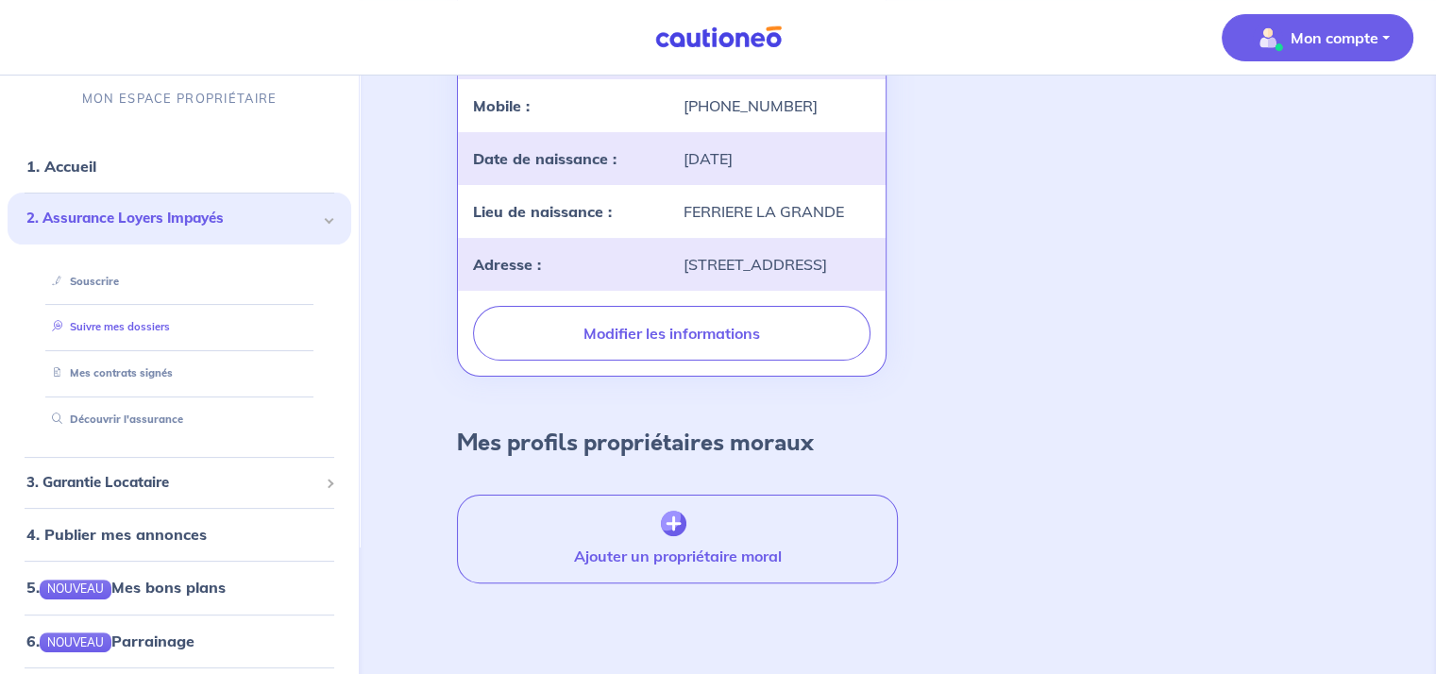
click at [110, 324] on link "Suivre mes dossiers" at bounding box center [107, 326] width 126 height 13
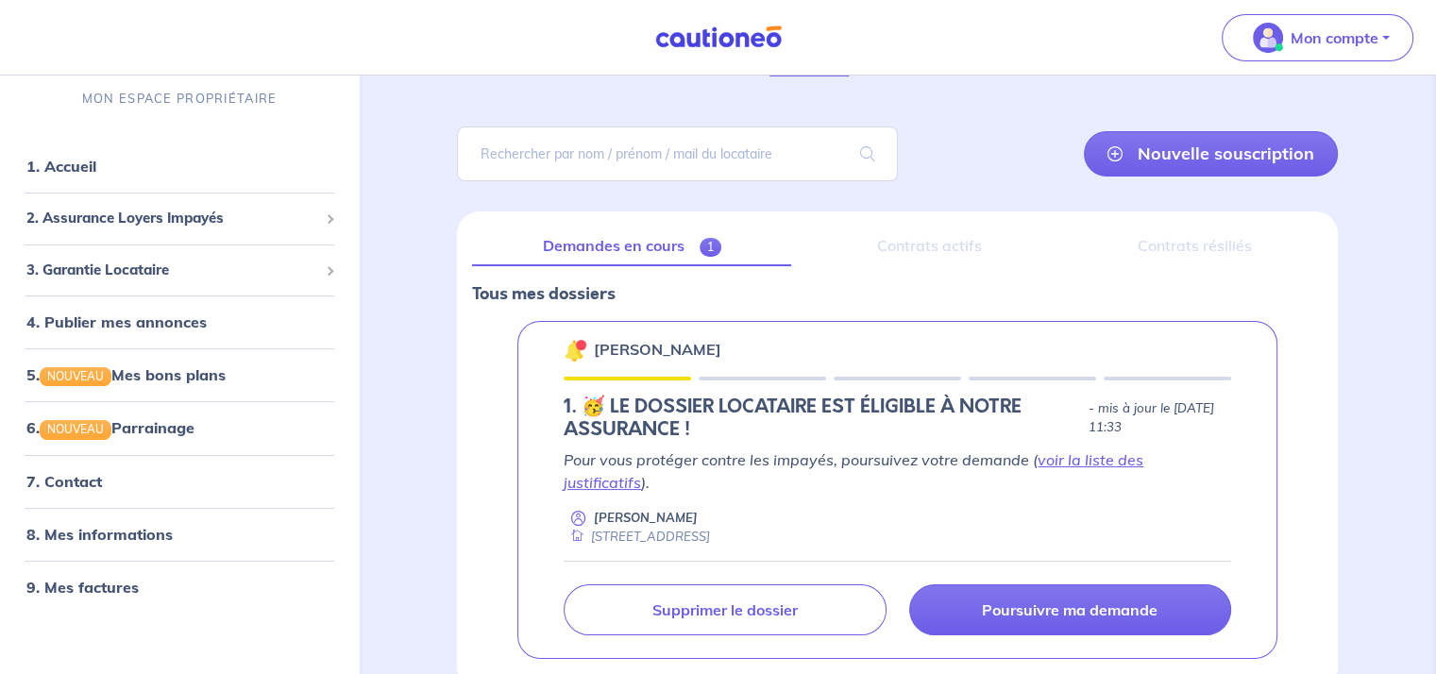
scroll to position [175, 0]
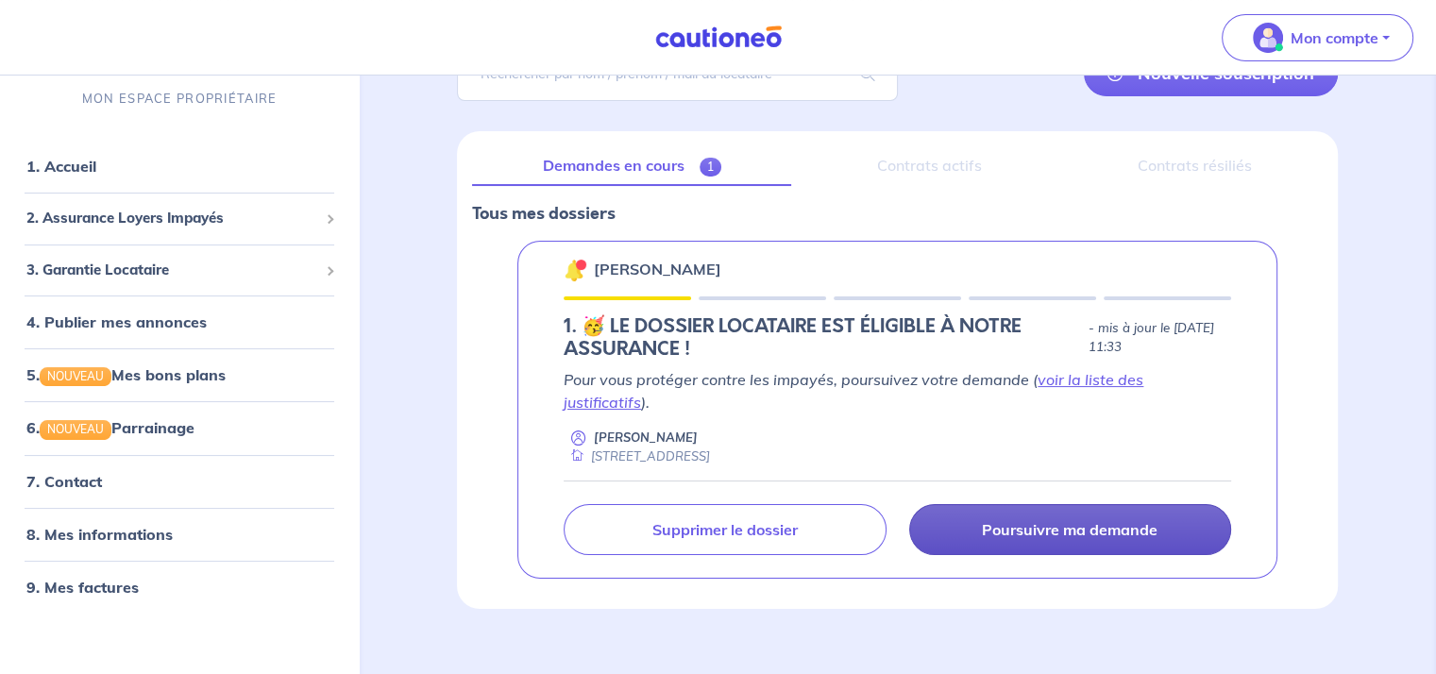
click at [1049, 520] on p "Poursuivre ma demande" at bounding box center [1070, 529] width 176 height 19
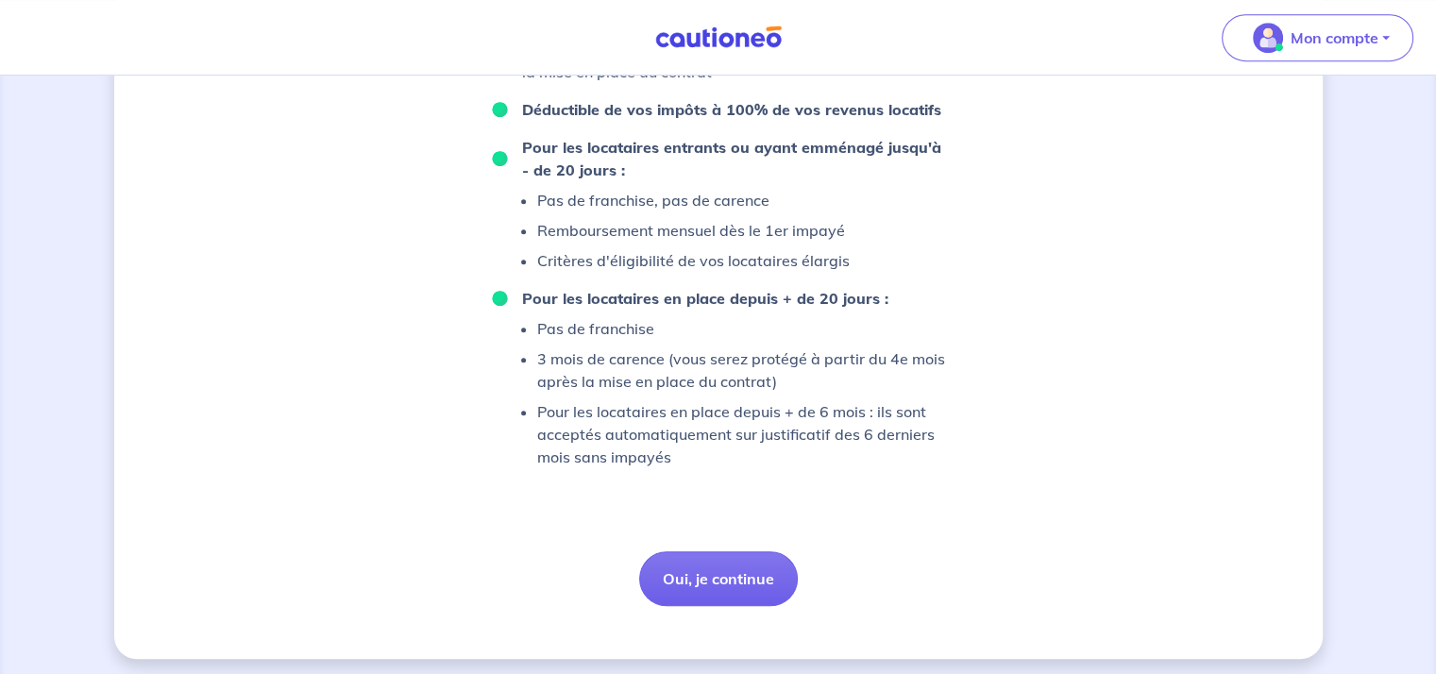
scroll to position [1045, 0]
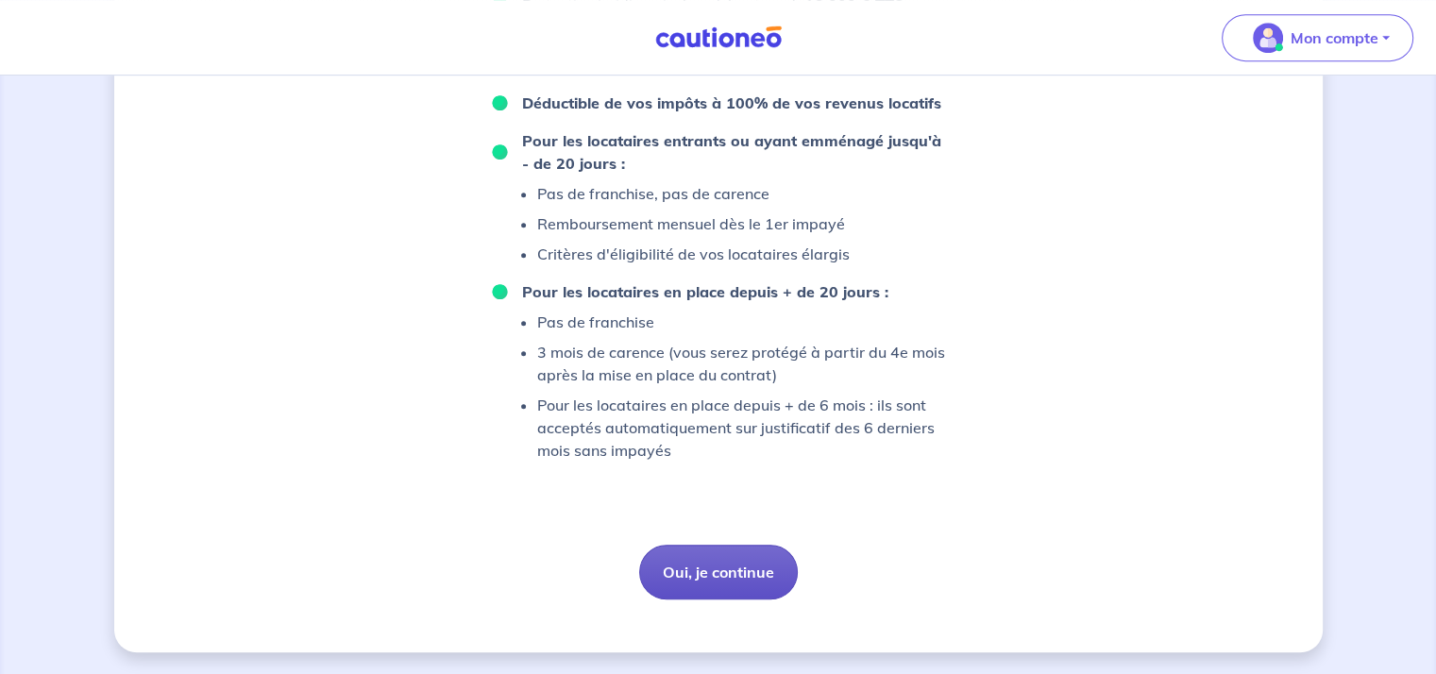
click at [712, 554] on button "Oui, je continue" at bounding box center [718, 572] width 159 height 55
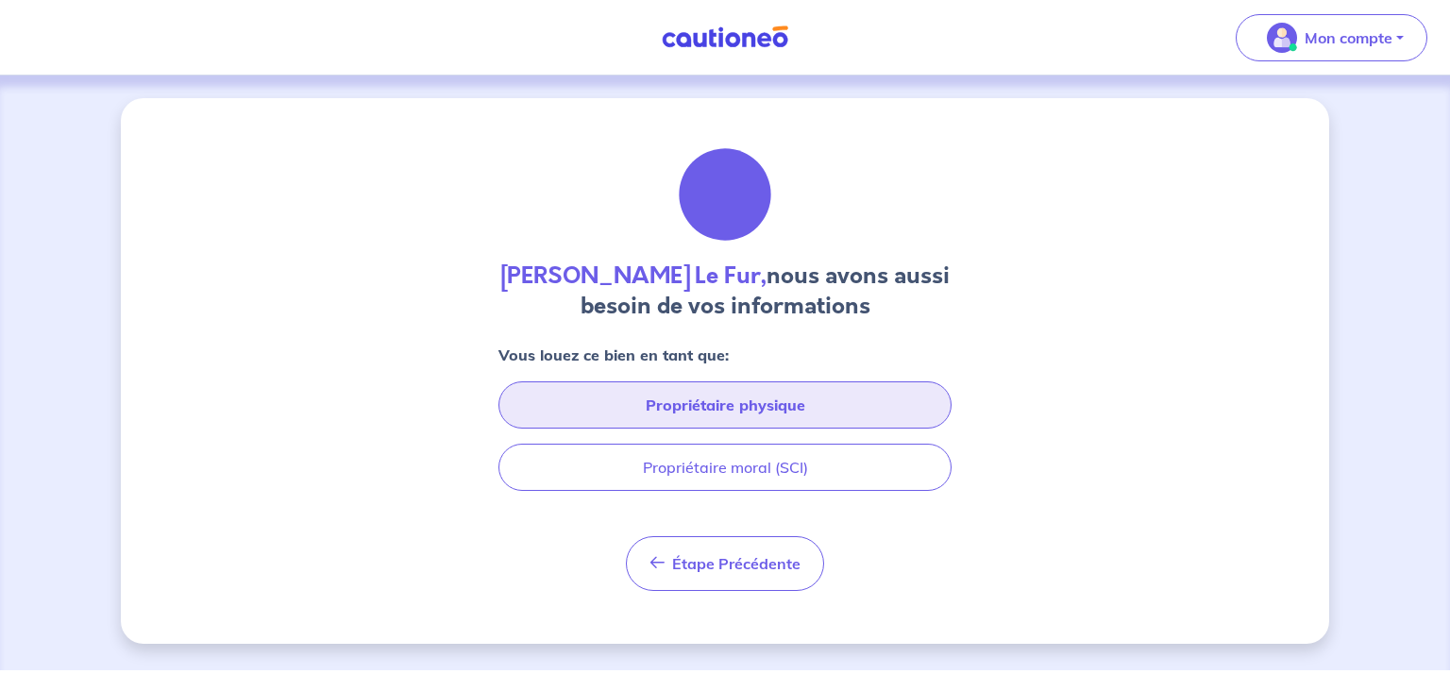
click at [812, 400] on button "Propriétaire physique" at bounding box center [724, 404] width 453 height 47
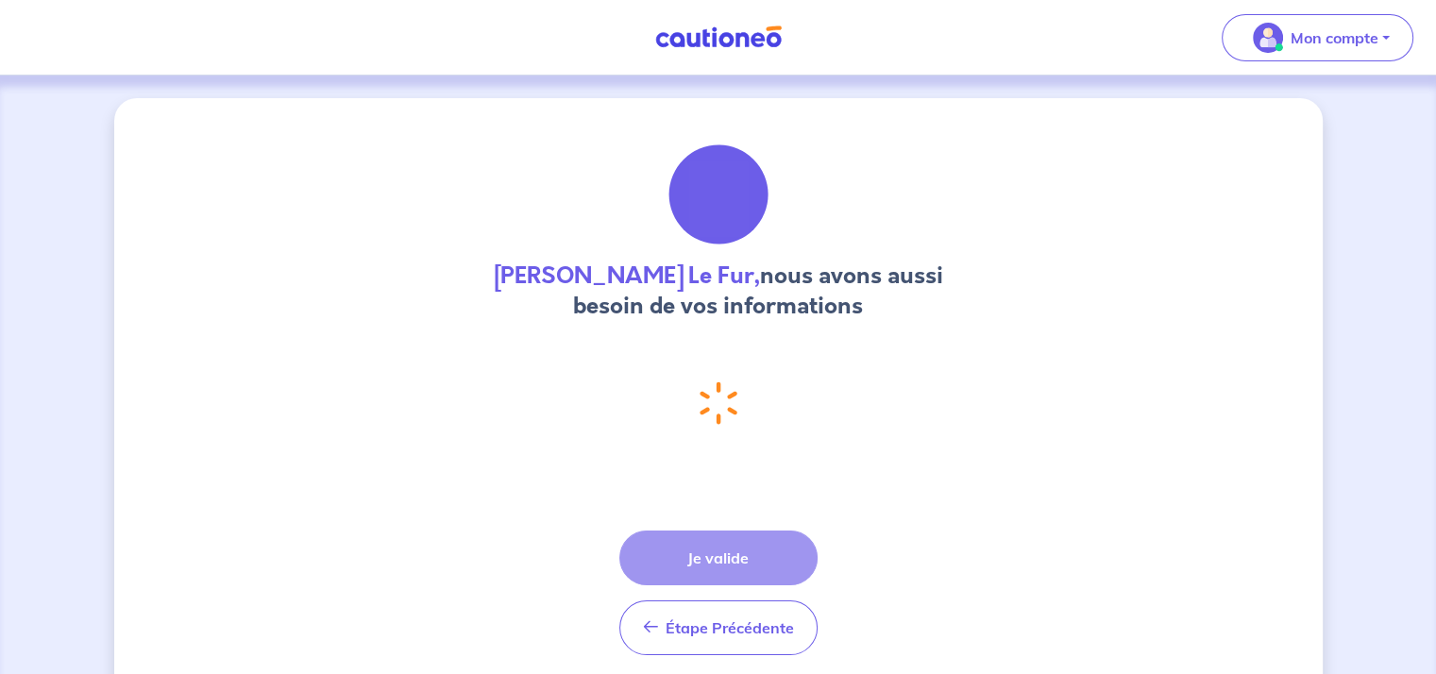
select select "FR"
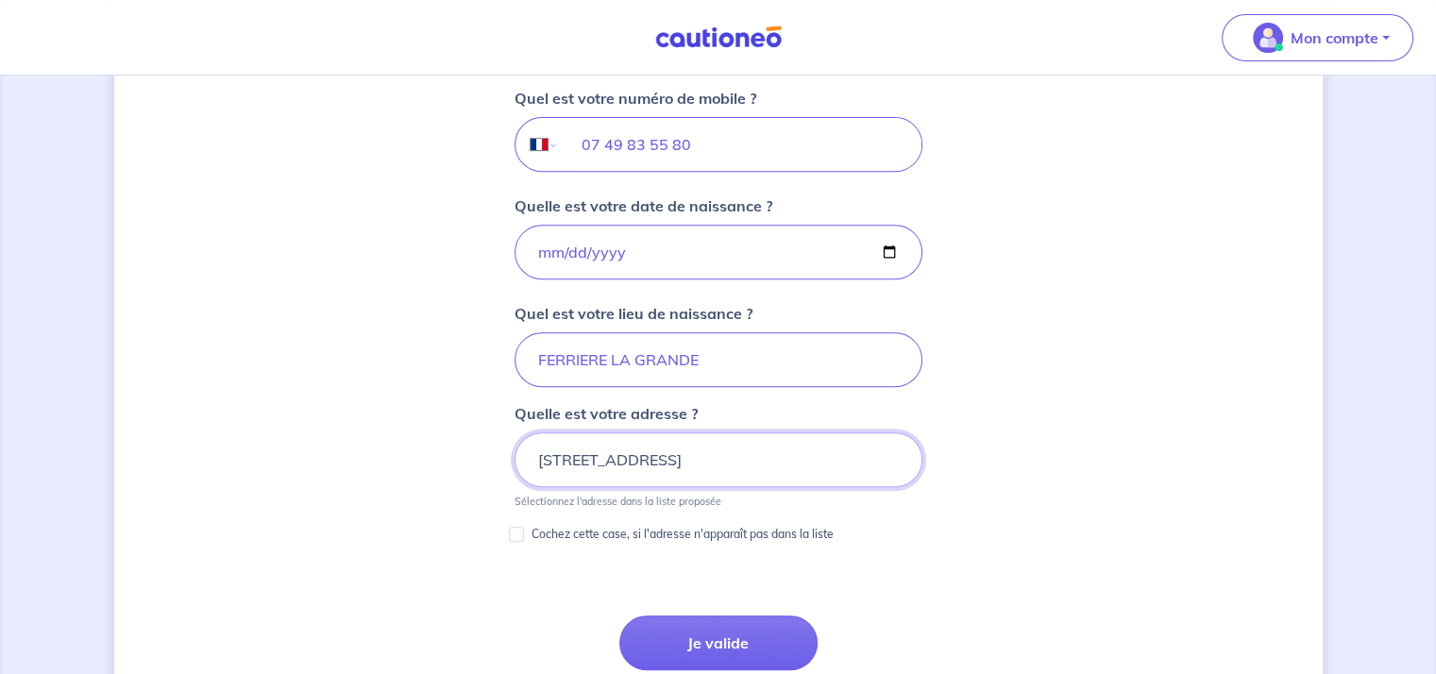
scroll to position [944, 0]
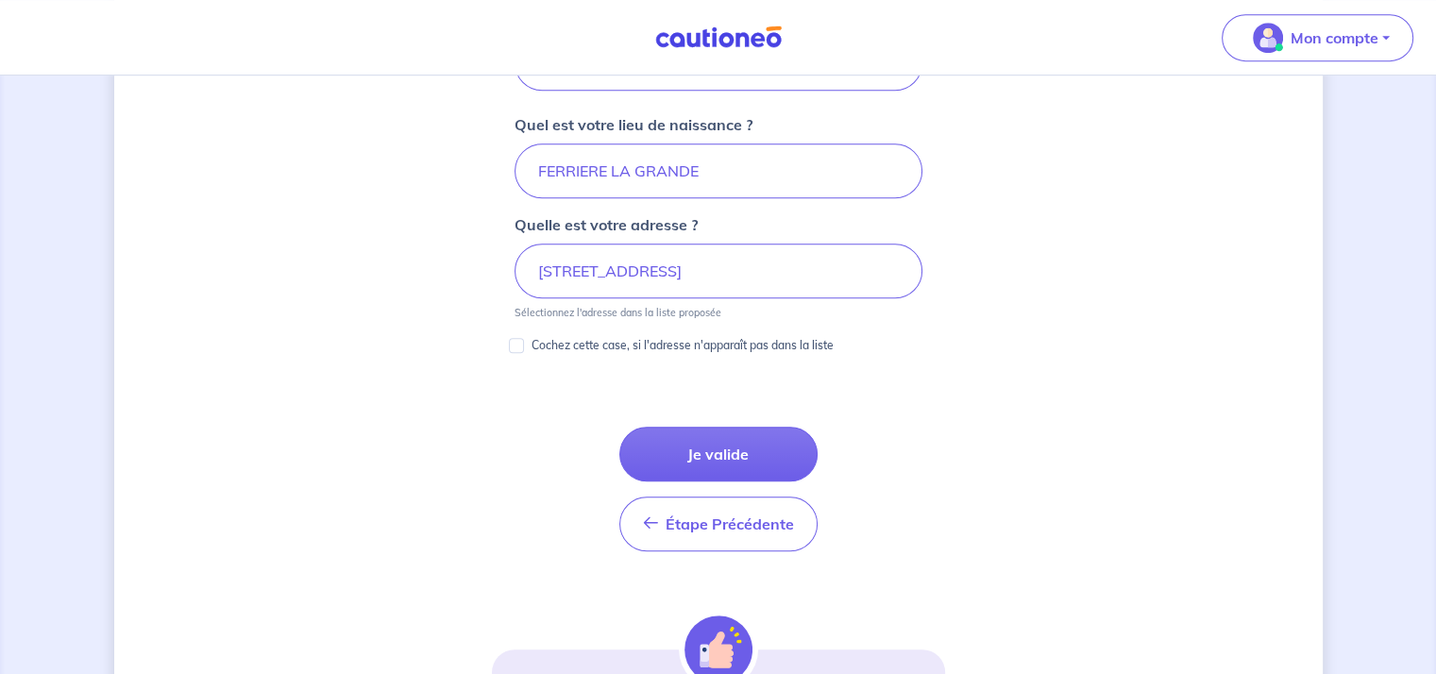
click at [641, 345] on p "Cochez cette case, si l'adresse n'apparaît pas dans la liste" at bounding box center [682, 345] width 302 height 23
click at [524, 345] on input "Cochez cette case, si l'adresse n'apparaît pas dans la liste" at bounding box center [516, 345] width 15 height 15
checkbox input "true"
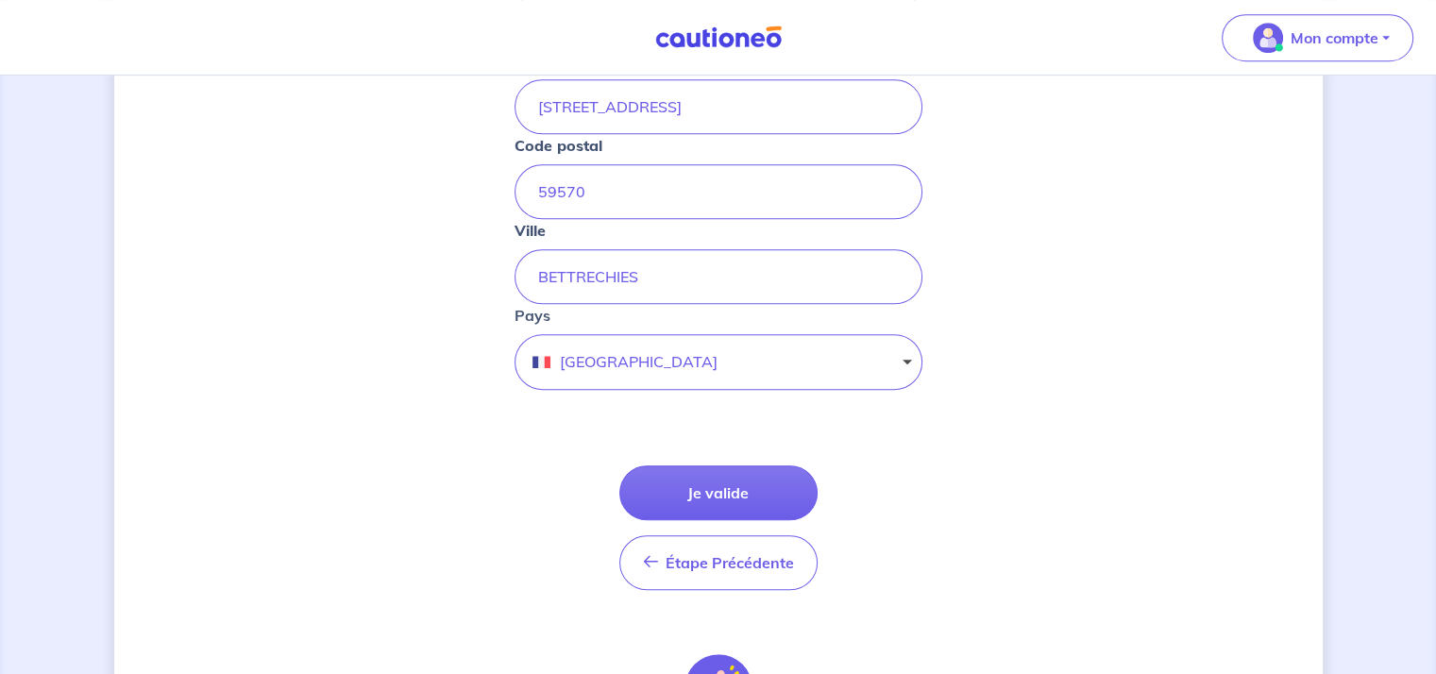
scroll to position [1227, 0]
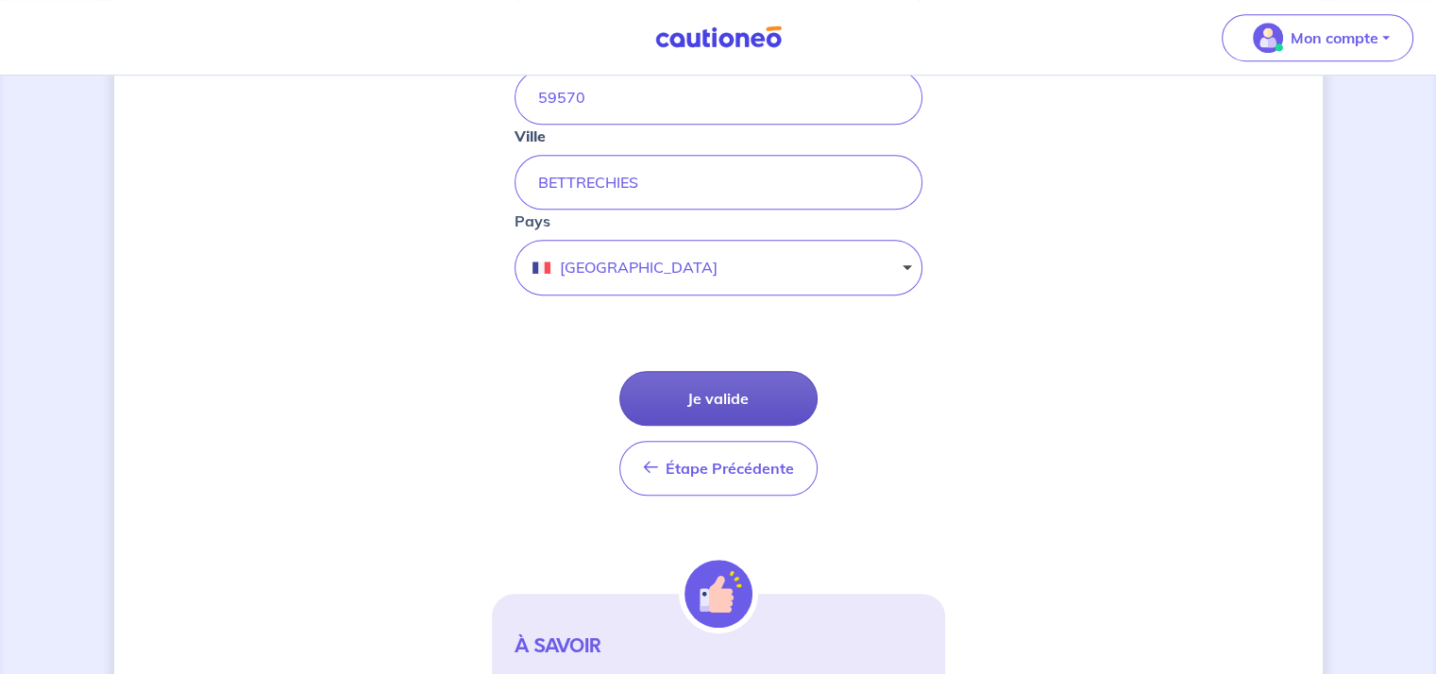
click at [740, 401] on button "Je valide" at bounding box center [718, 398] width 198 height 55
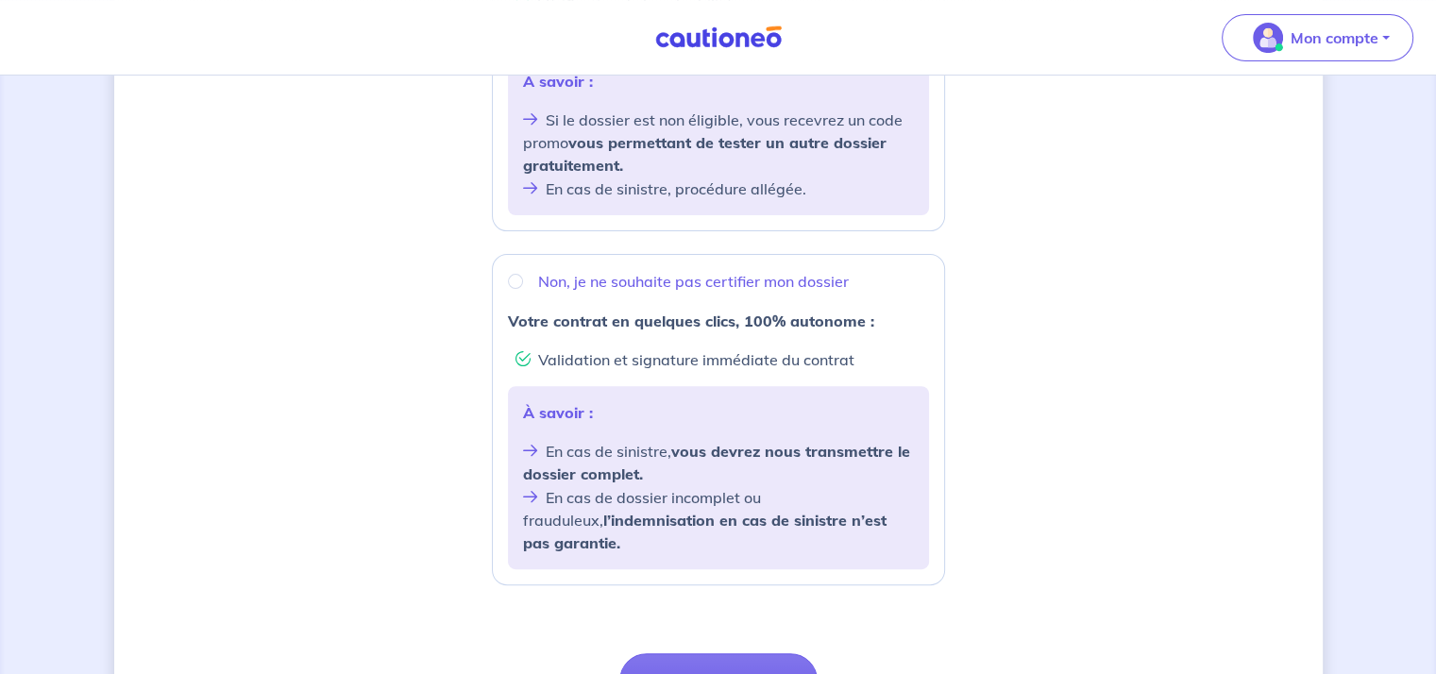
scroll to position [741, 0]
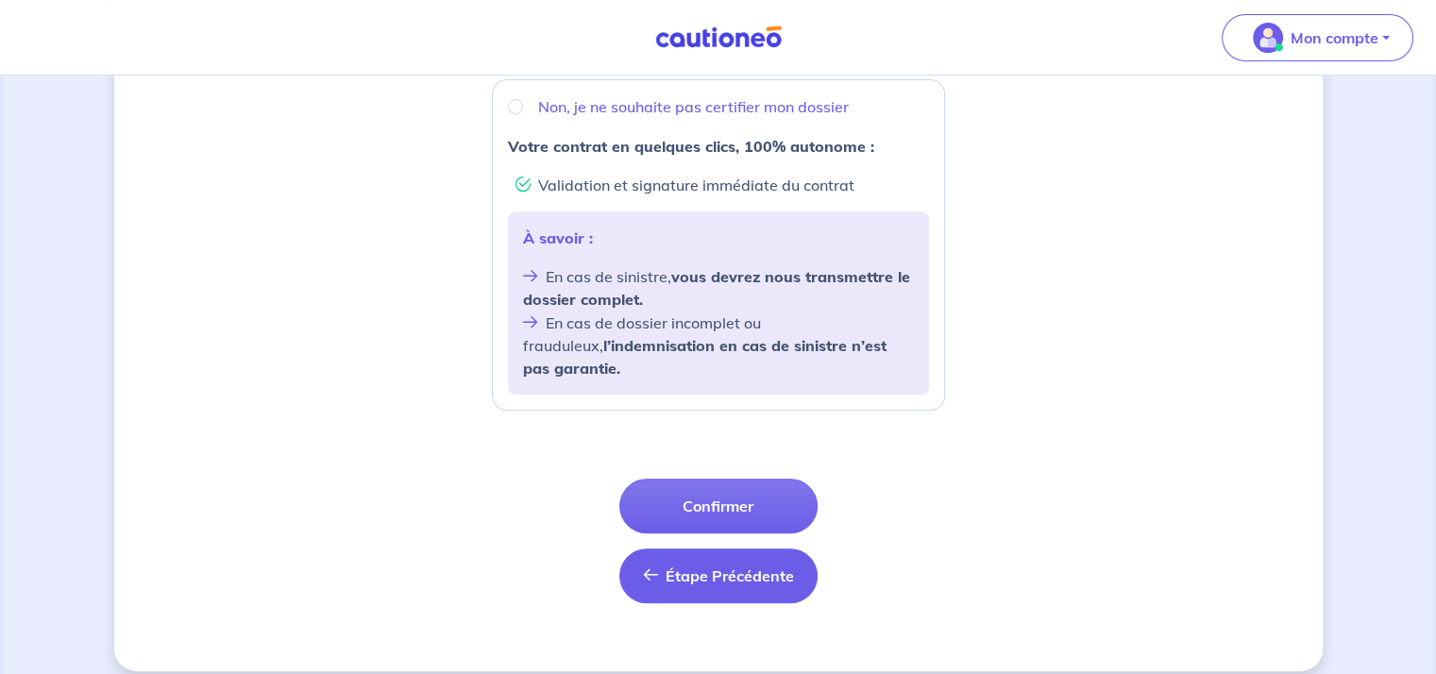
click at [666, 566] on span "Étape Précédente" at bounding box center [730, 575] width 128 height 19
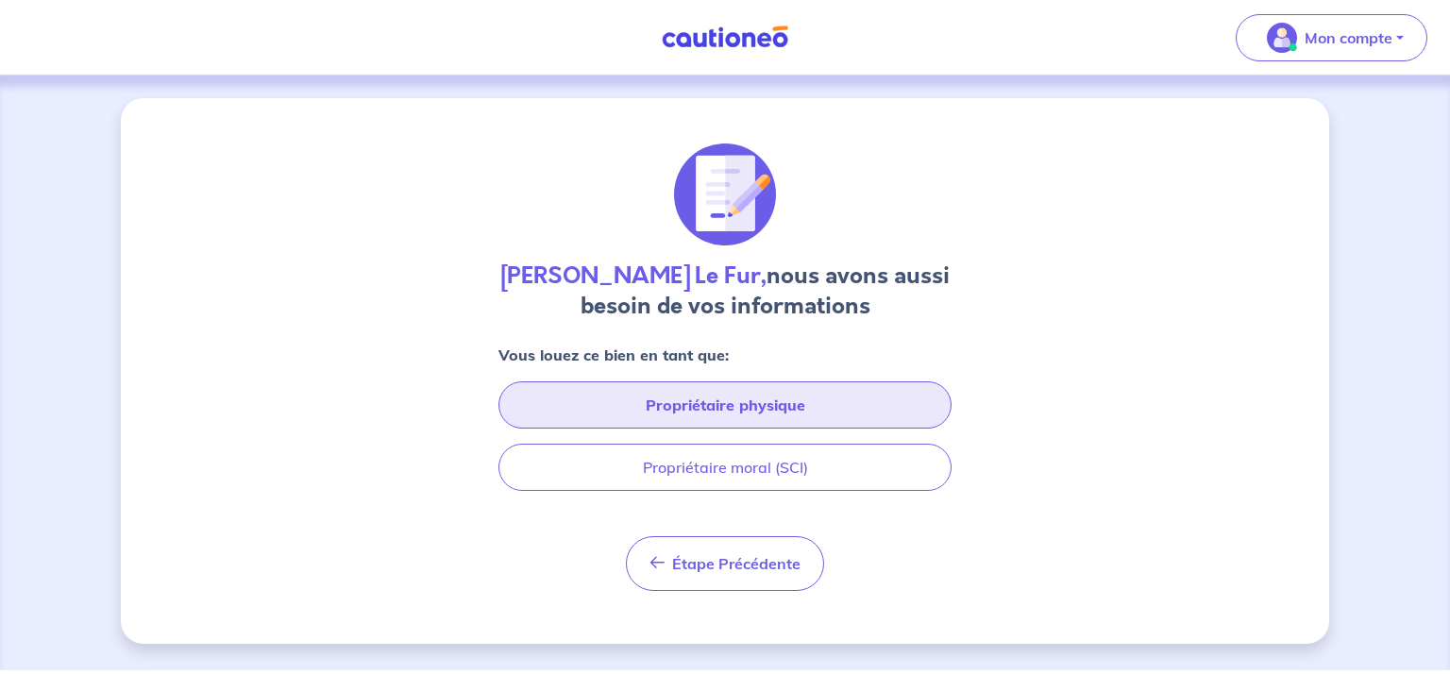
click at [778, 403] on button "Propriétaire physique" at bounding box center [724, 404] width 453 height 47
select select "FR"
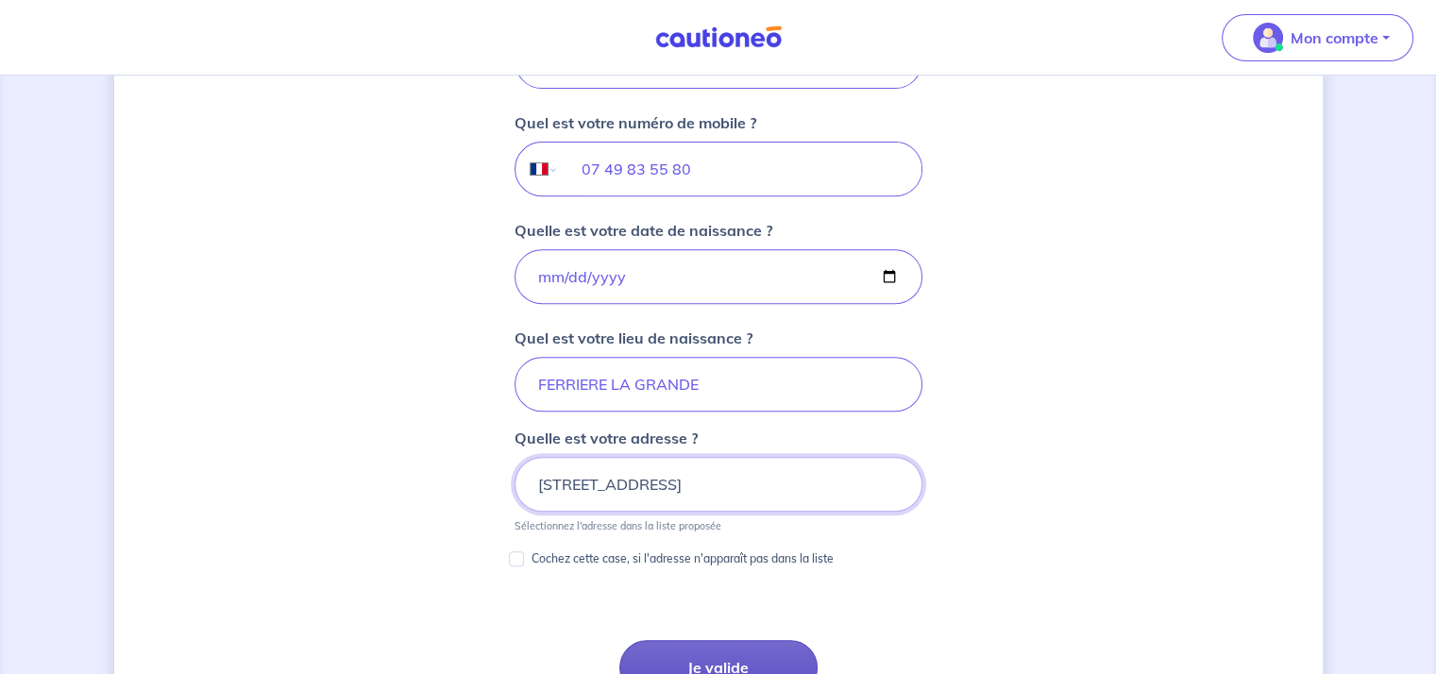
scroll to position [919, 0]
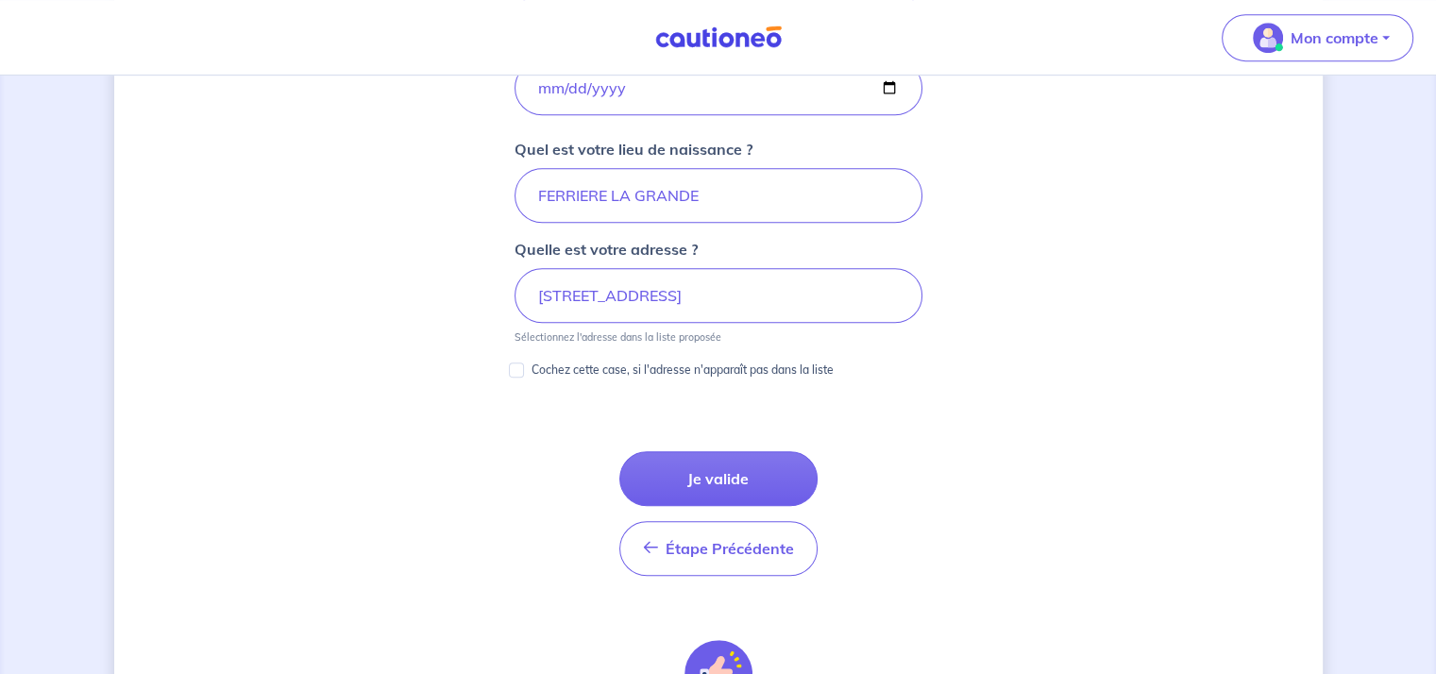
click at [578, 362] on p "Cochez cette case, si l'adresse n'apparaît pas dans la liste" at bounding box center [682, 370] width 302 height 23
click at [524, 363] on input "Cochez cette case, si l'adresse n'apparaît pas dans la liste" at bounding box center [516, 370] width 15 height 15
checkbox input "true"
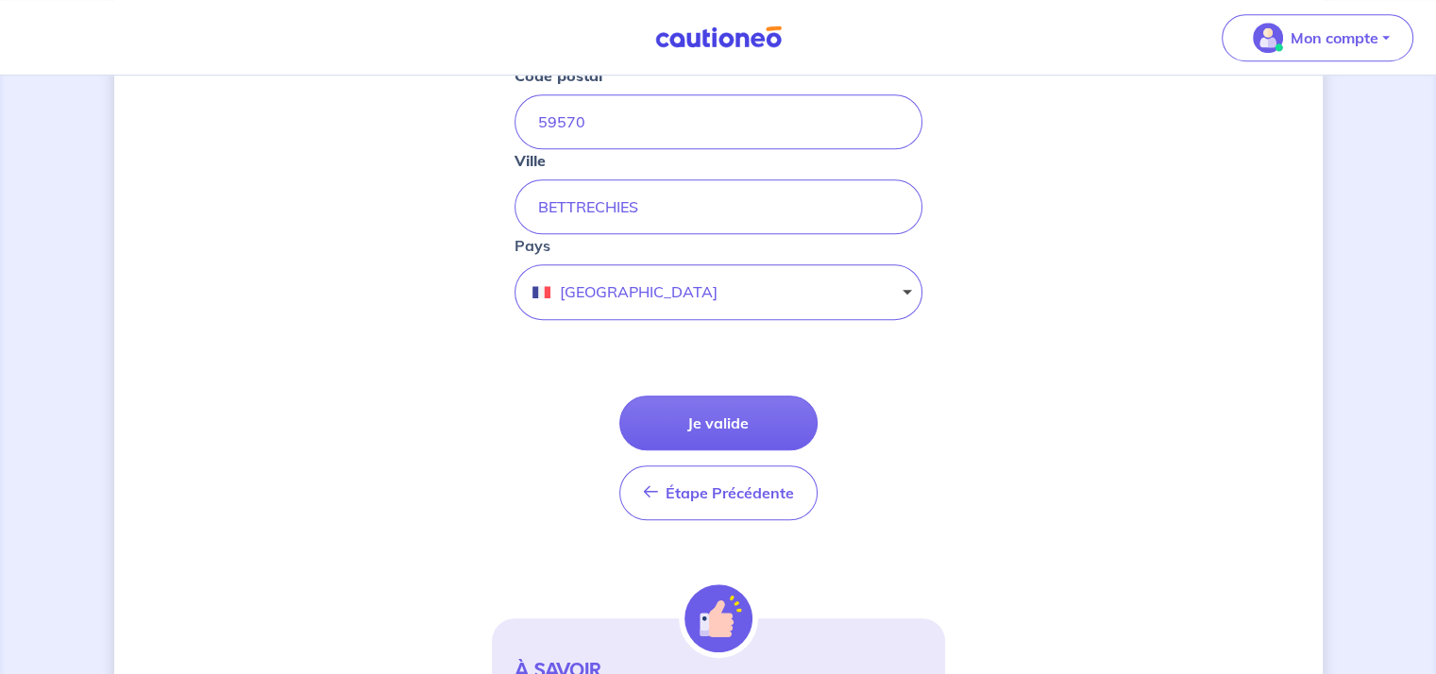
scroll to position [1297, 0]
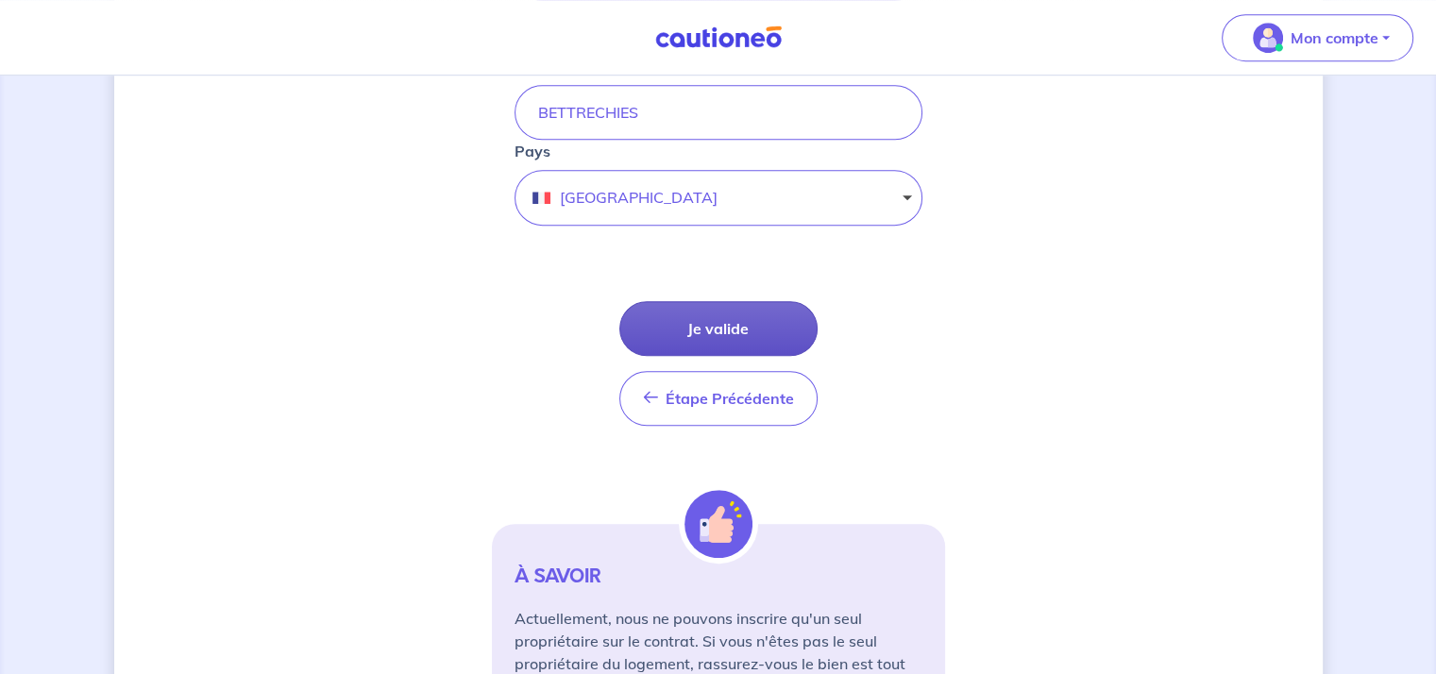
click at [716, 323] on button "Je valide" at bounding box center [718, 328] width 198 height 55
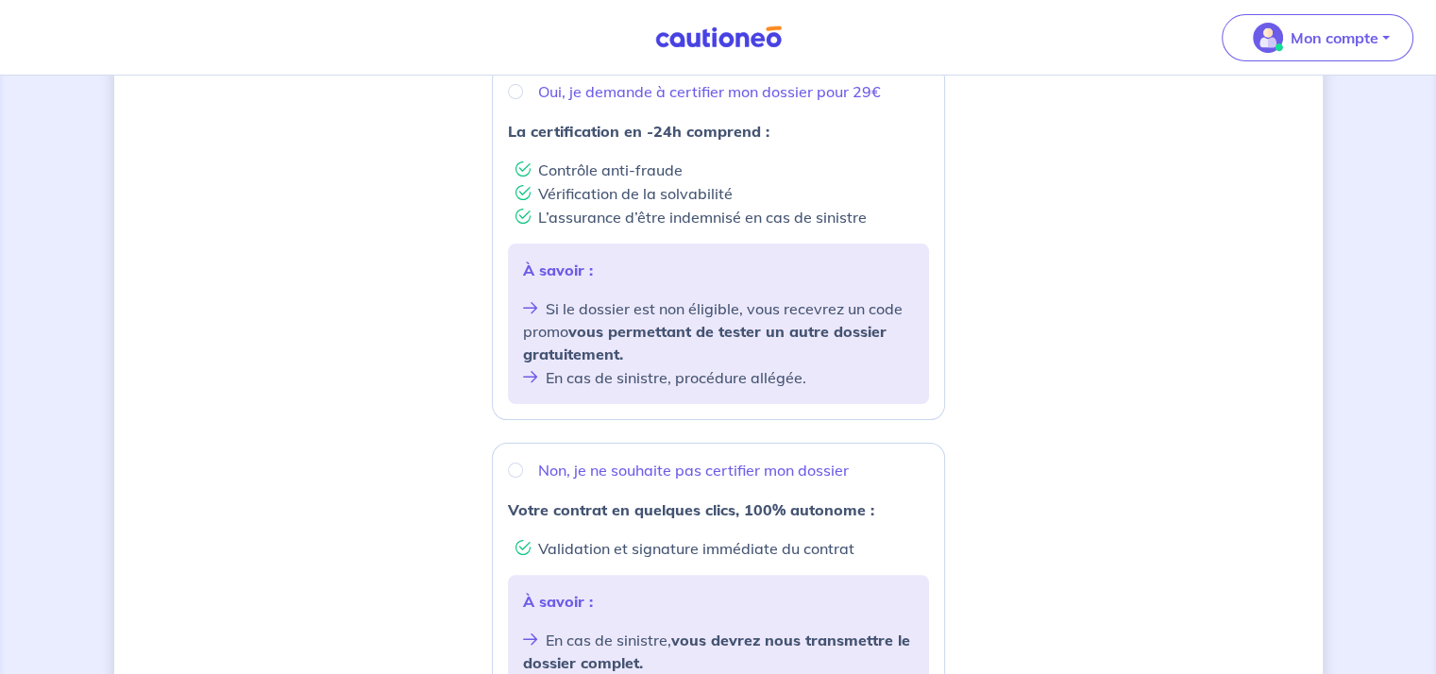
scroll to position [472, 0]
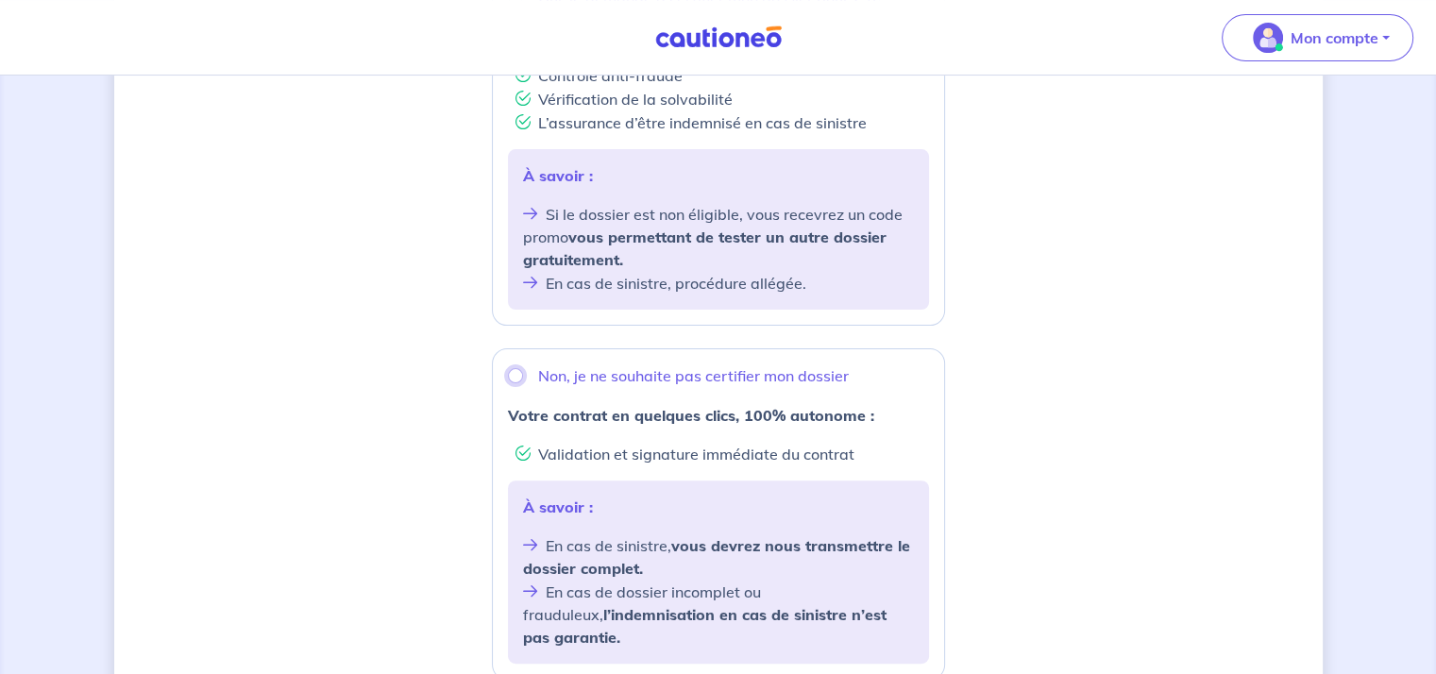
click at [515, 379] on input "Non, je ne souhaite pas certifier mon dossier" at bounding box center [515, 375] width 15 height 15
radio input "true"
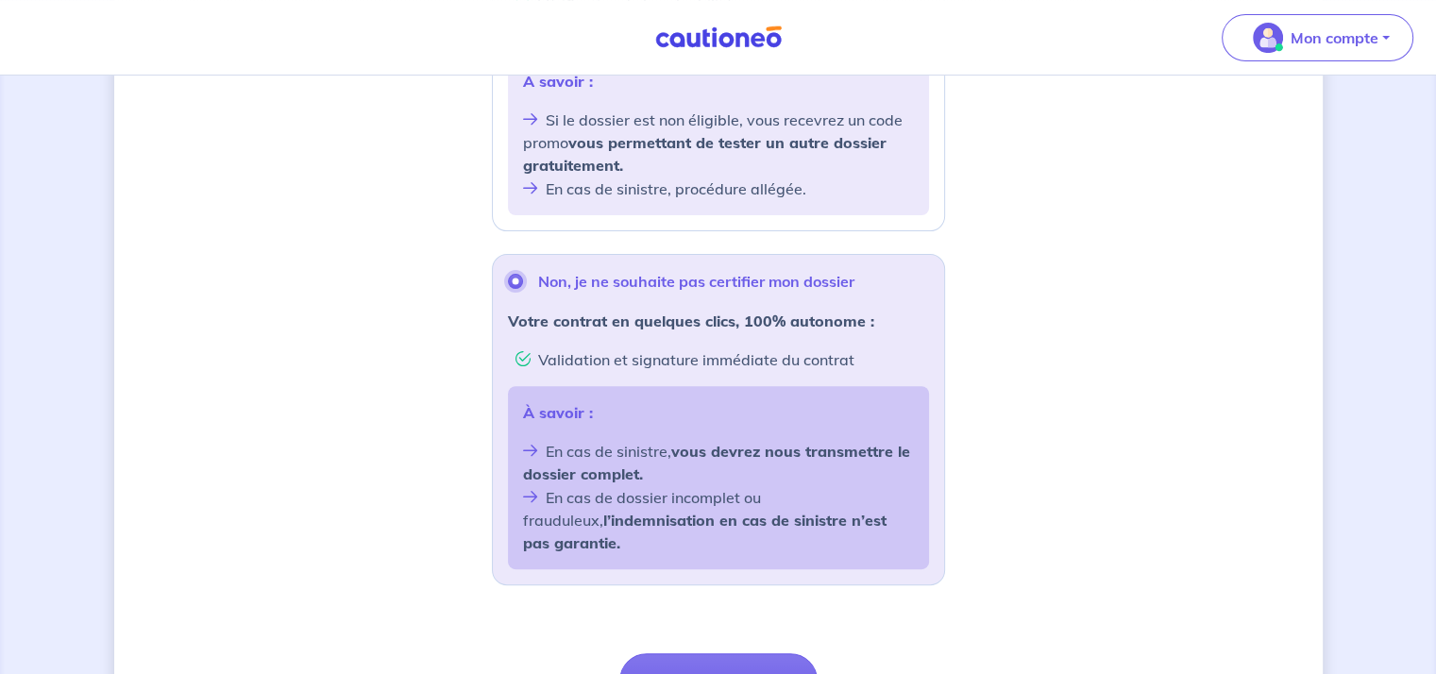
scroll to position [661, 0]
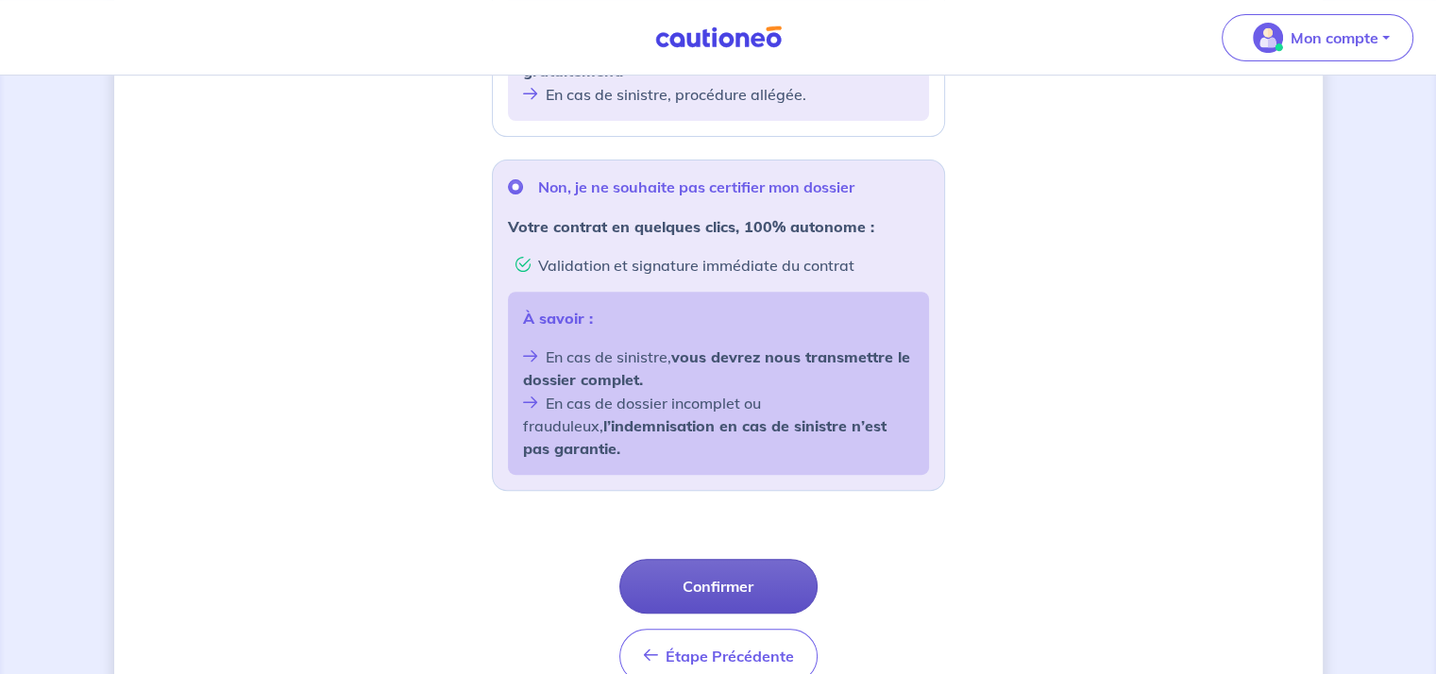
click at [748, 565] on button "Confirmer" at bounding box center [718, 586] width 198 height 55
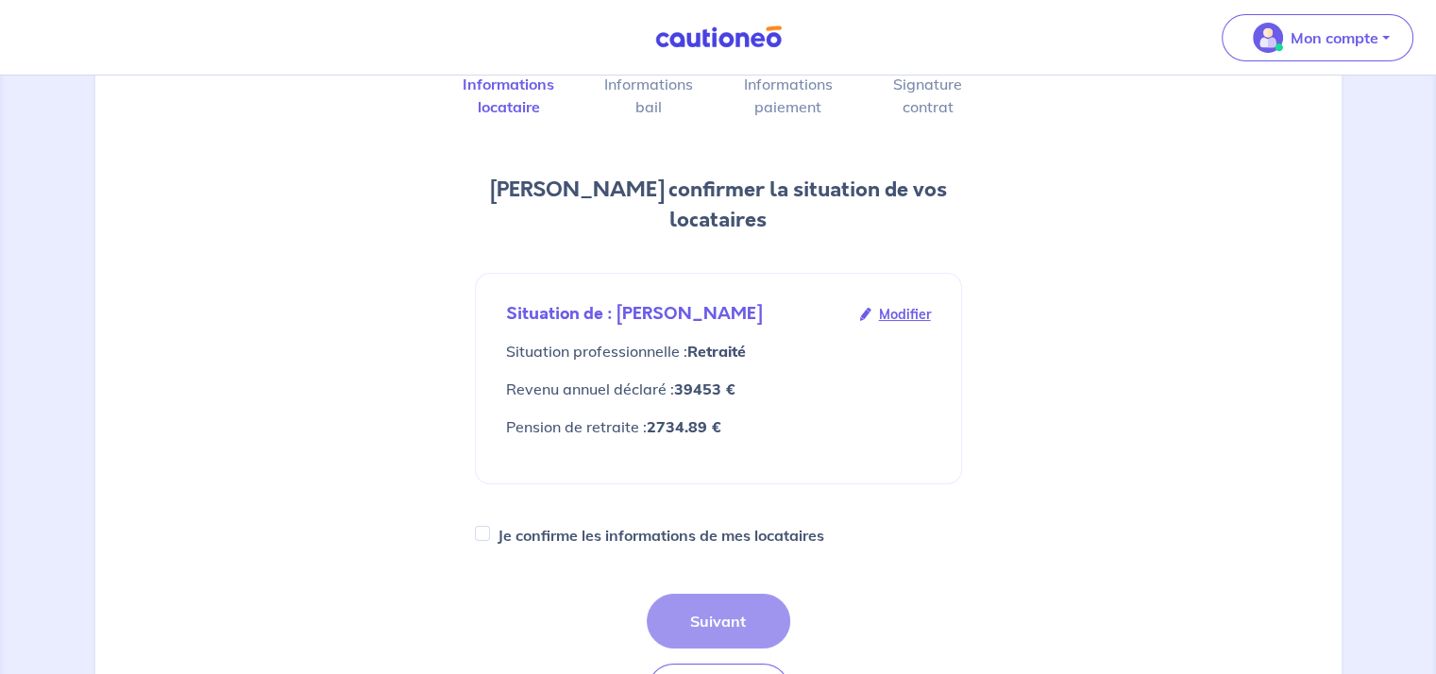
scroll to position [41, 0]
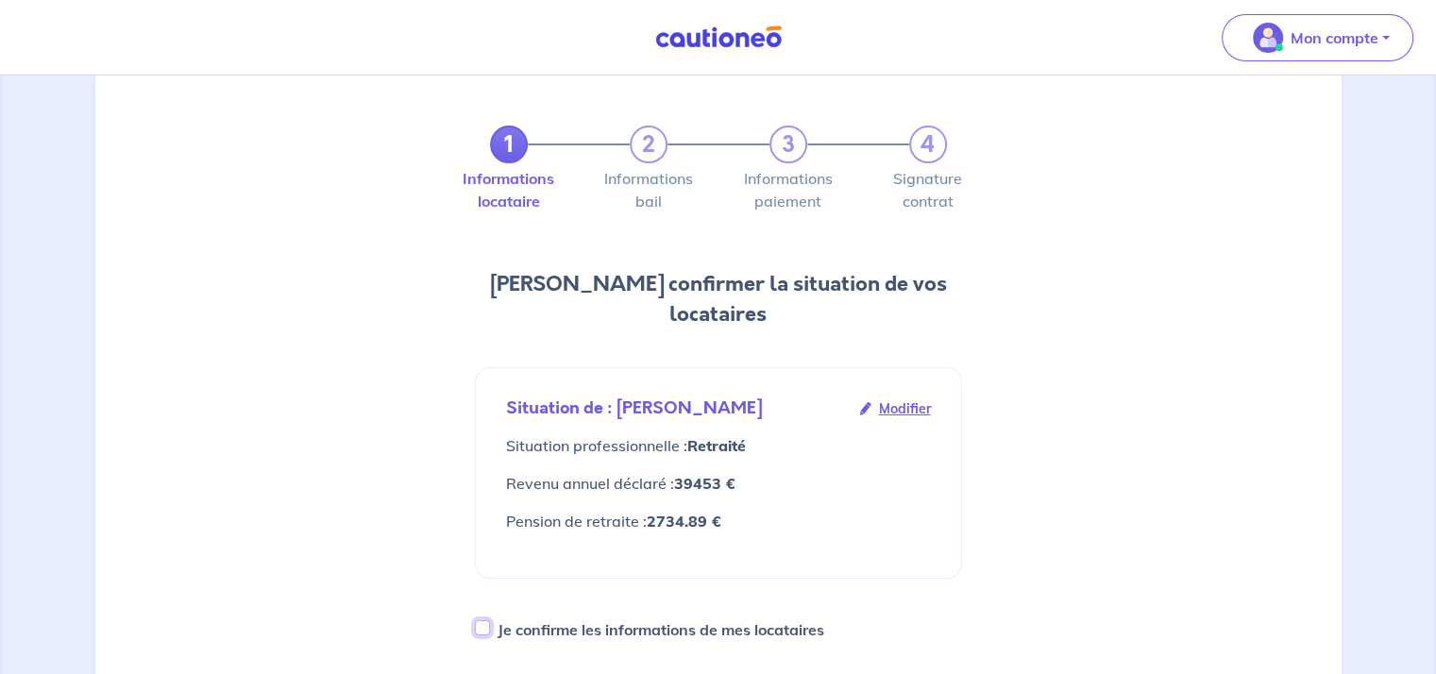
click at [482, 620] on input "Je confirme les informations de mes locataires" at bounding box center [482, 627] width 15 height 15
checkbox input "true"
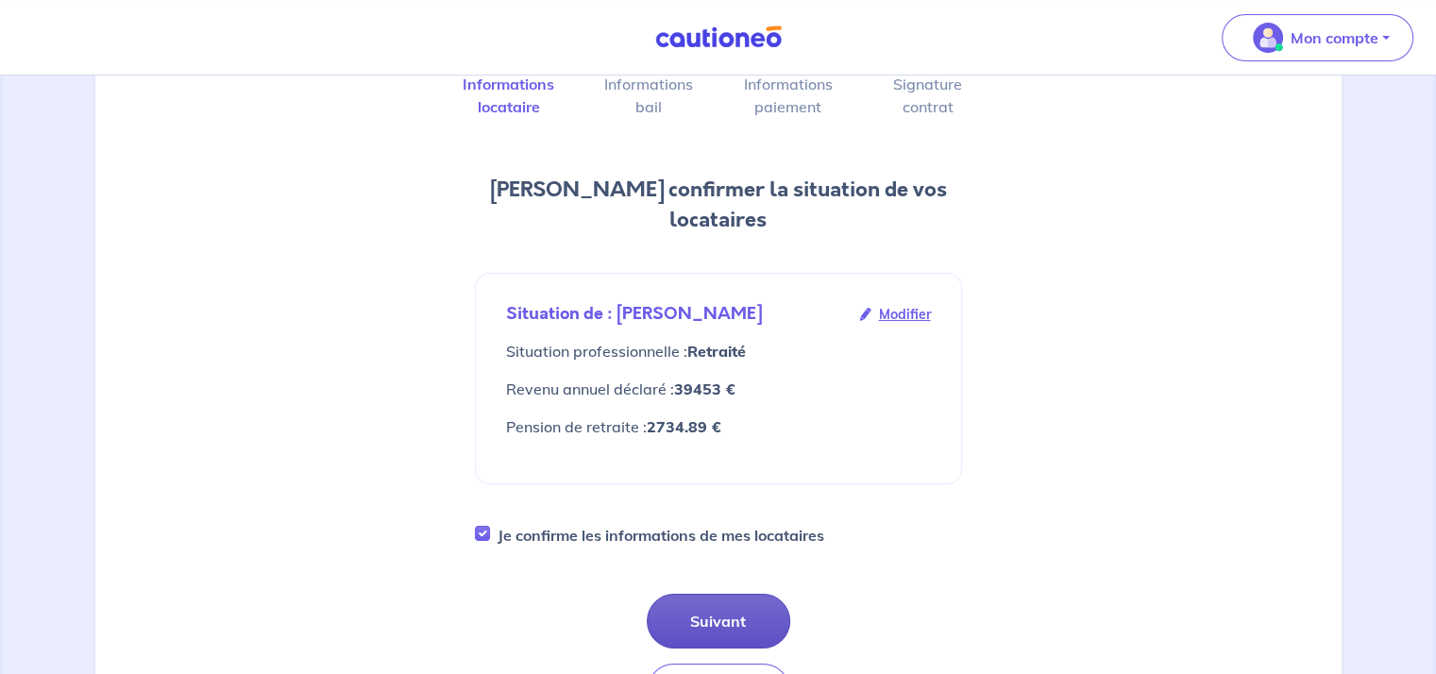
click at [733, 594] on button "Suivant" at bounding box center [718, 621] width 143 height 55
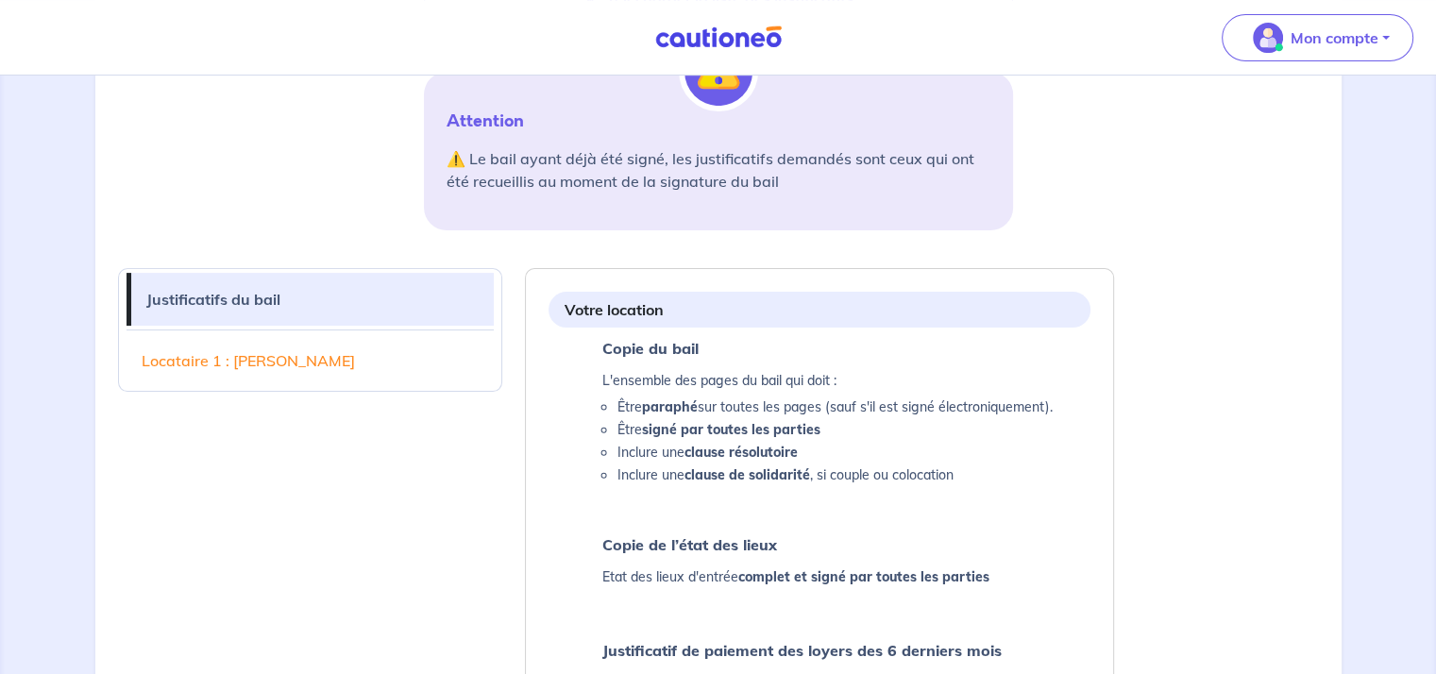
scroll to position [189, 0]
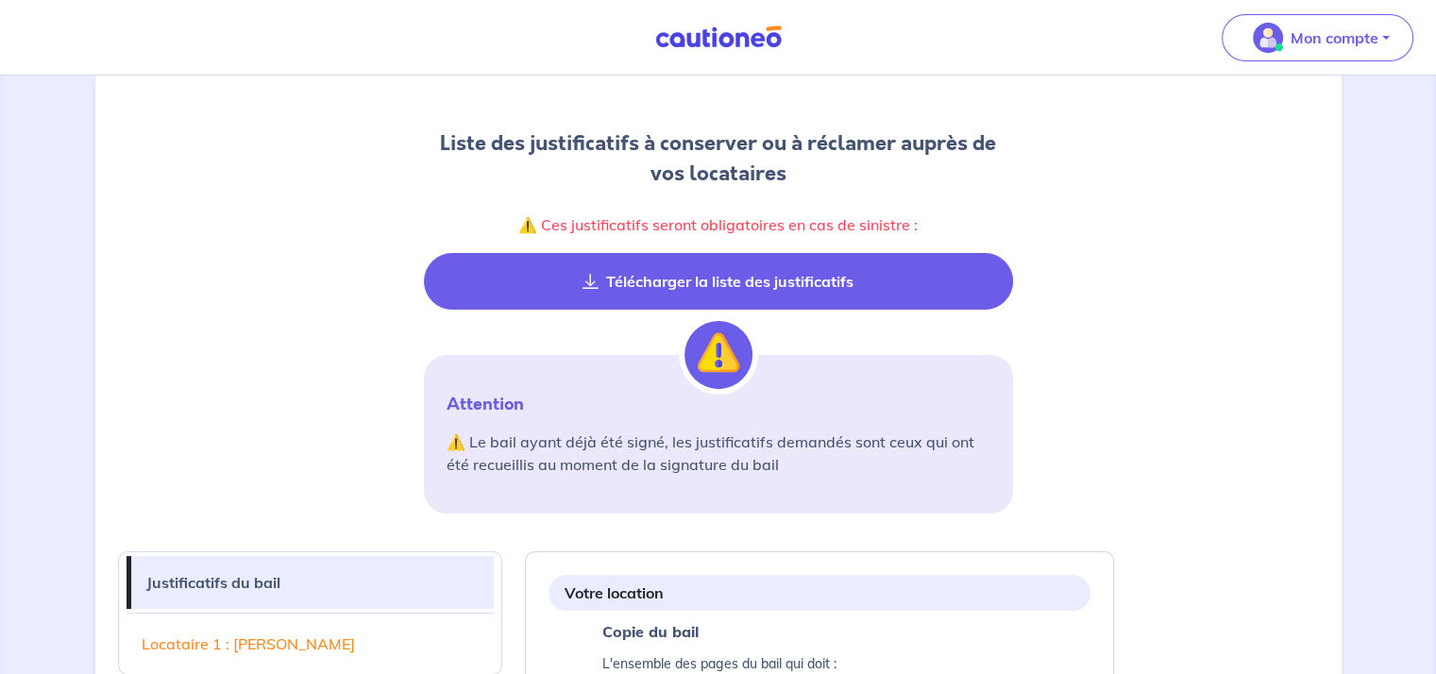
click at [830, 291] on button "Télécharger la liste des justificatifs" at bounding box center [718, 281] width 589 height 57
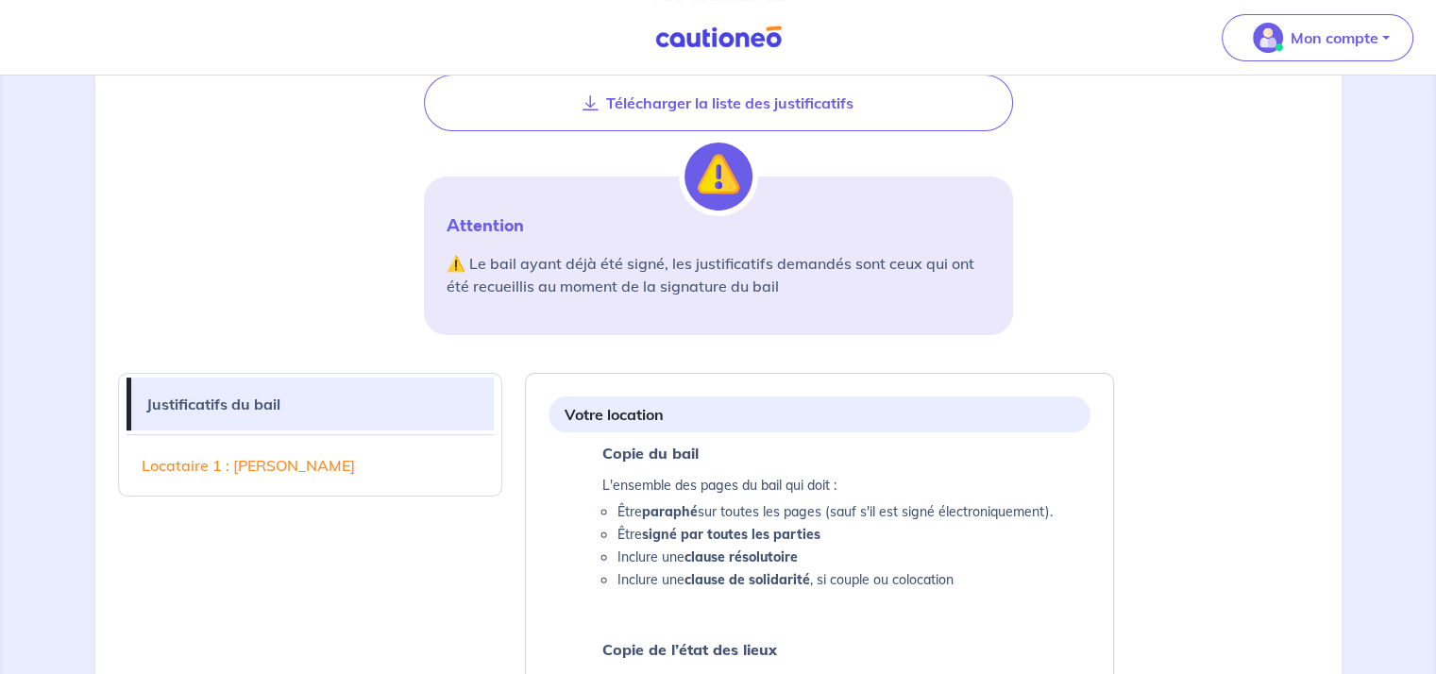
scroll to position [0, 0]
